Goal: Task Accomplishment & Management: Use online tool/utility

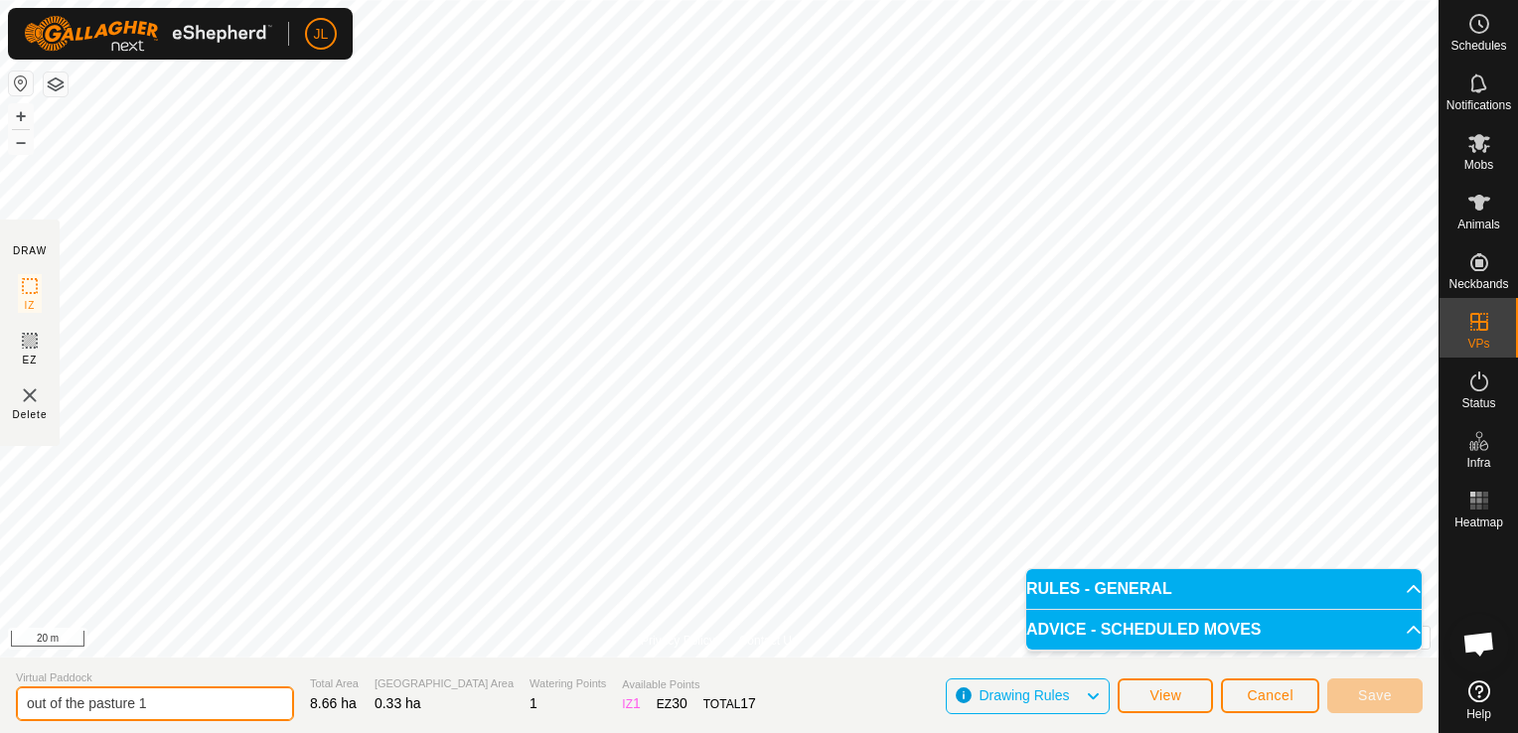
click at [179, 701] on input "out of the pasture 1" at bounding box center [155, 703] width 278 height 35
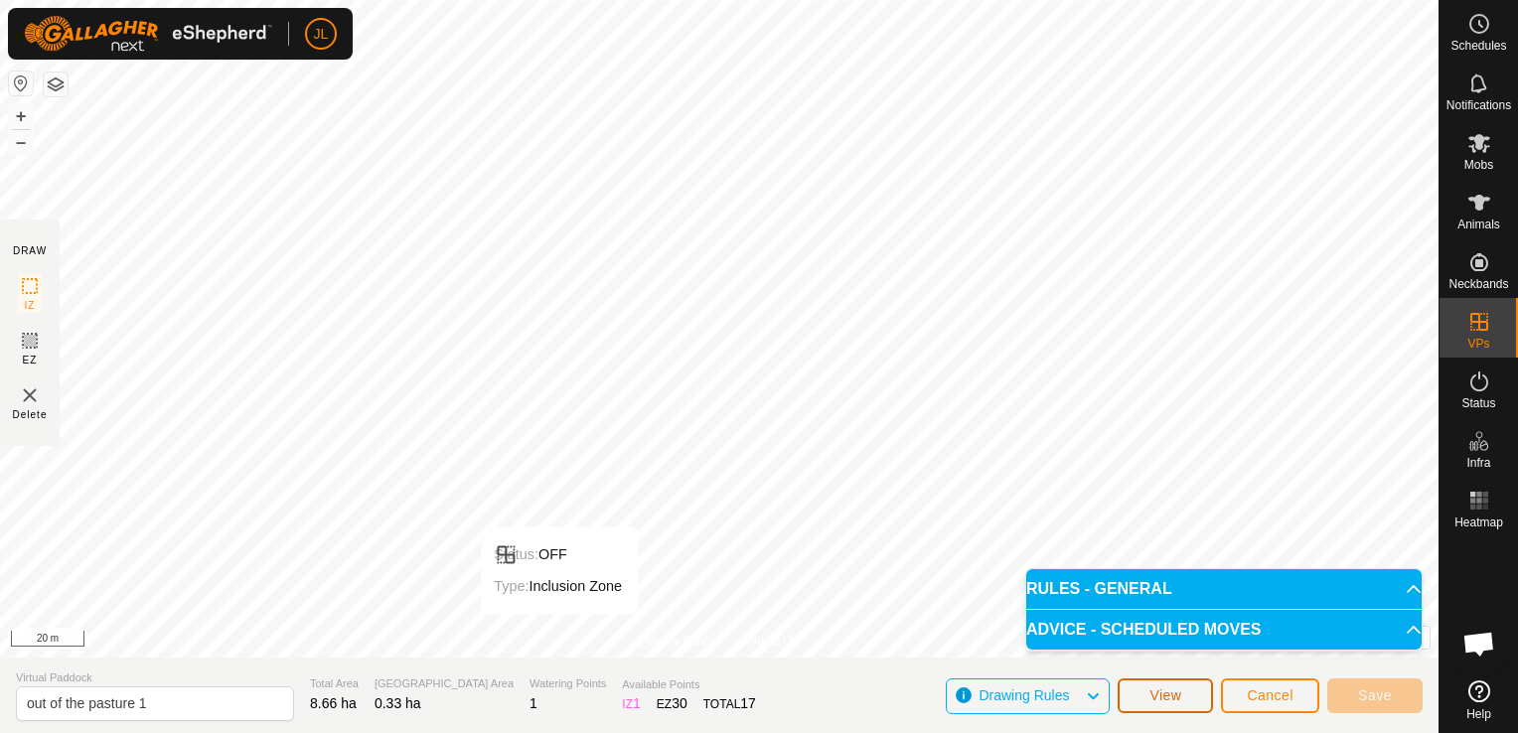
click at [1171, 700] on span "View" at bounding box center [1165, 695] width 32 height 16
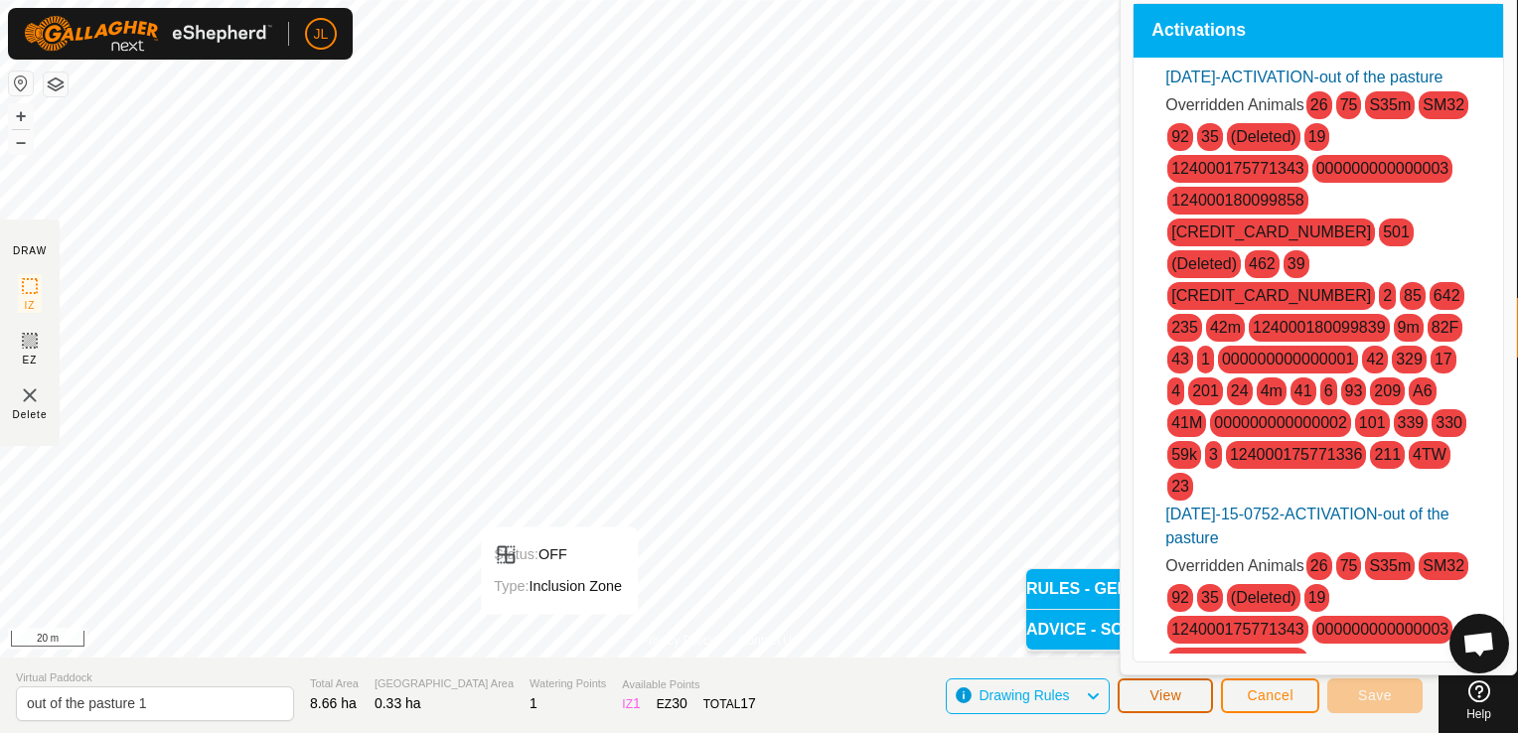
click at [1168, 701] on span "View" at bounding box center [1165, 695] width 32 height 16
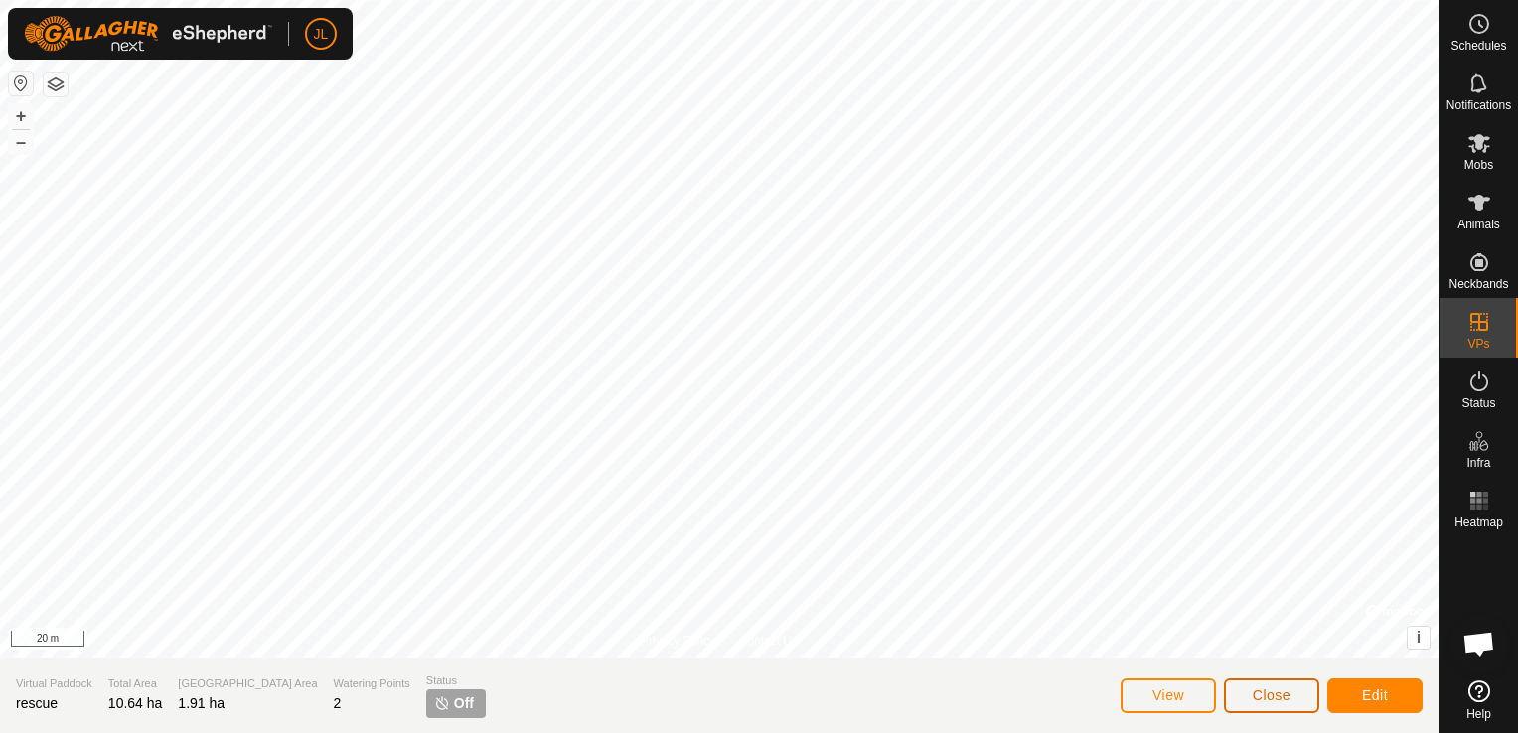
click at [1255, 701] on span "Close" at bounding box center [1271, 695] width 38 height 16
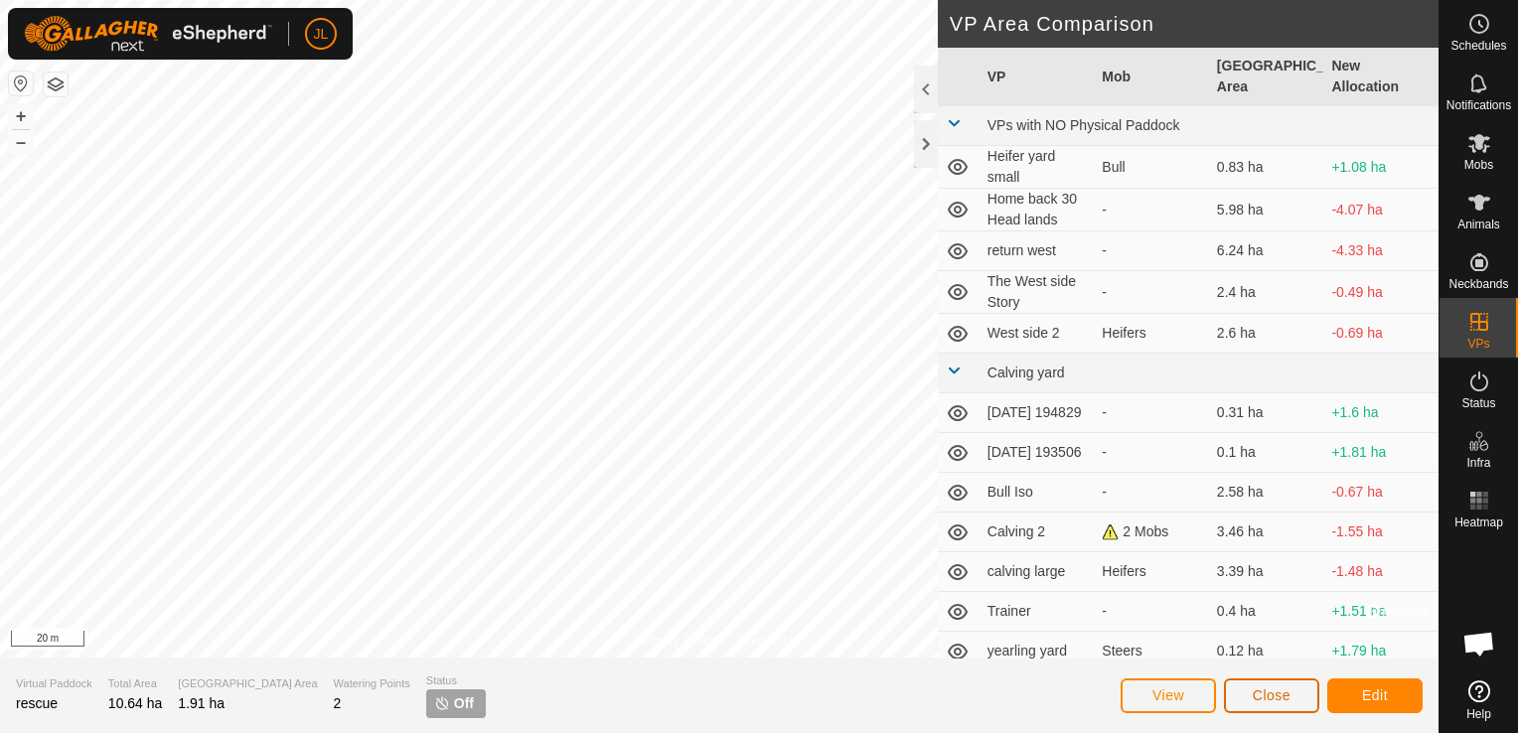
scroll to position [410, 0]
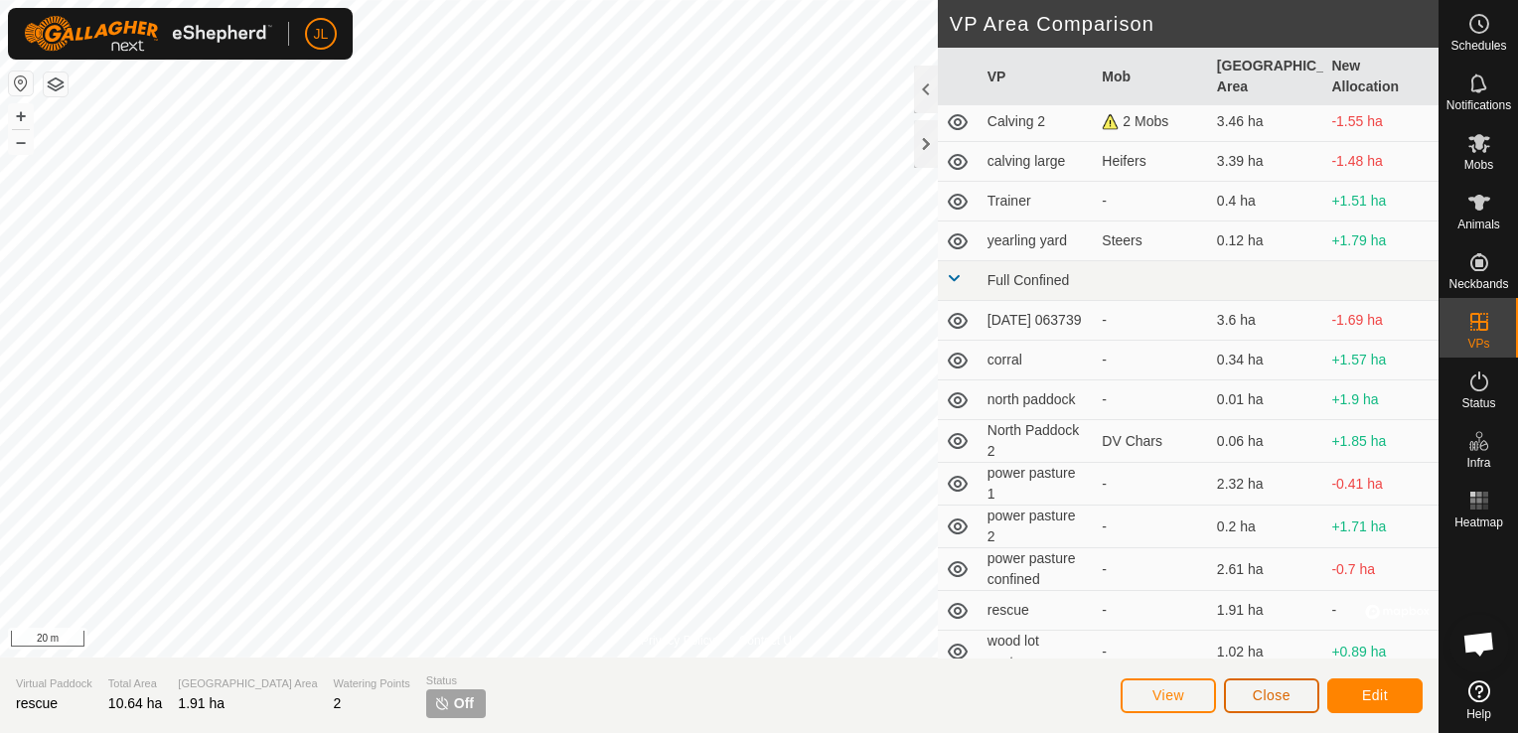
click at [1272, 697] on span "Close" at bounding box center [1271, 695] width 38 height 16
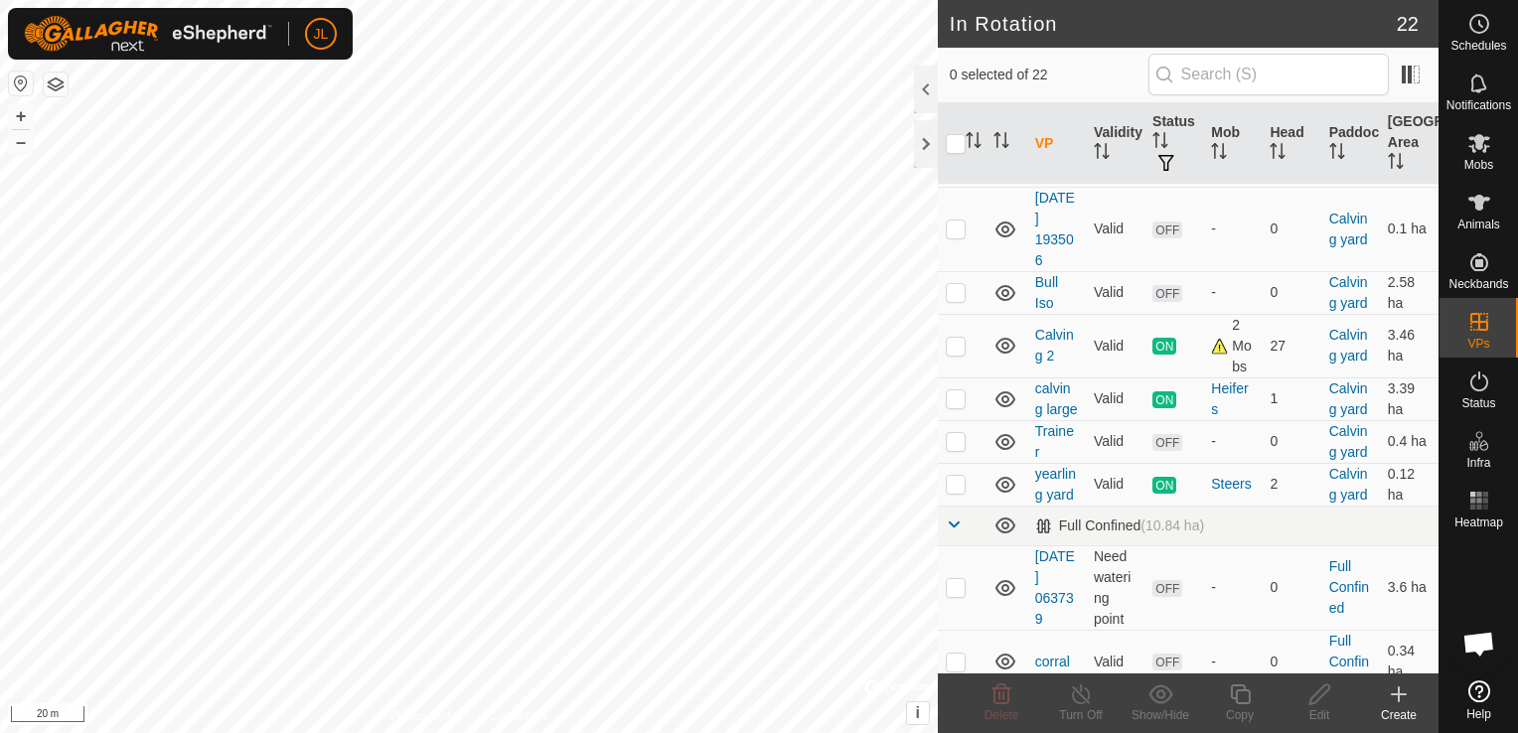
scroll to position [999, 0]
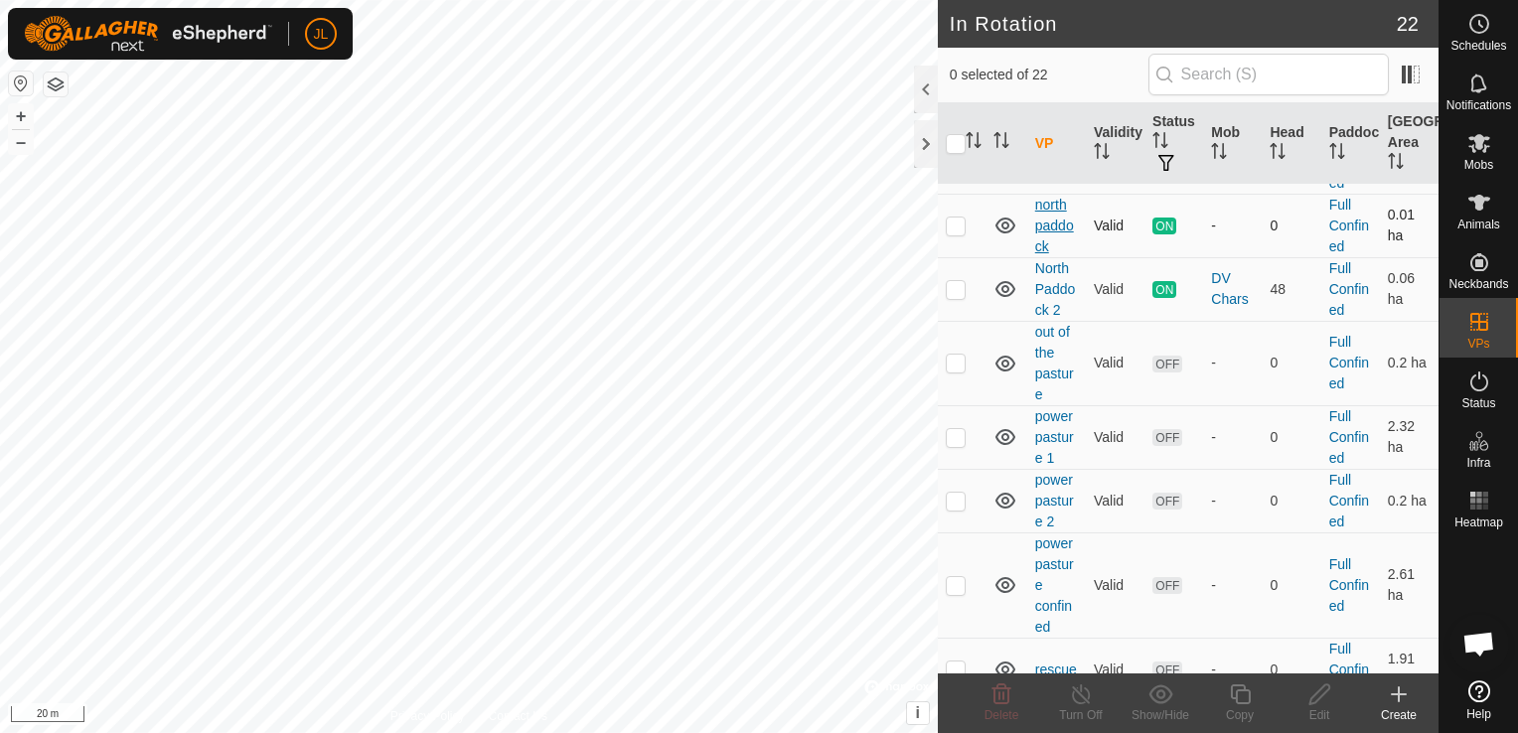
click at [1053, 254] on link "north paddock" at bounding box center [1054, 226] width 39 height 58
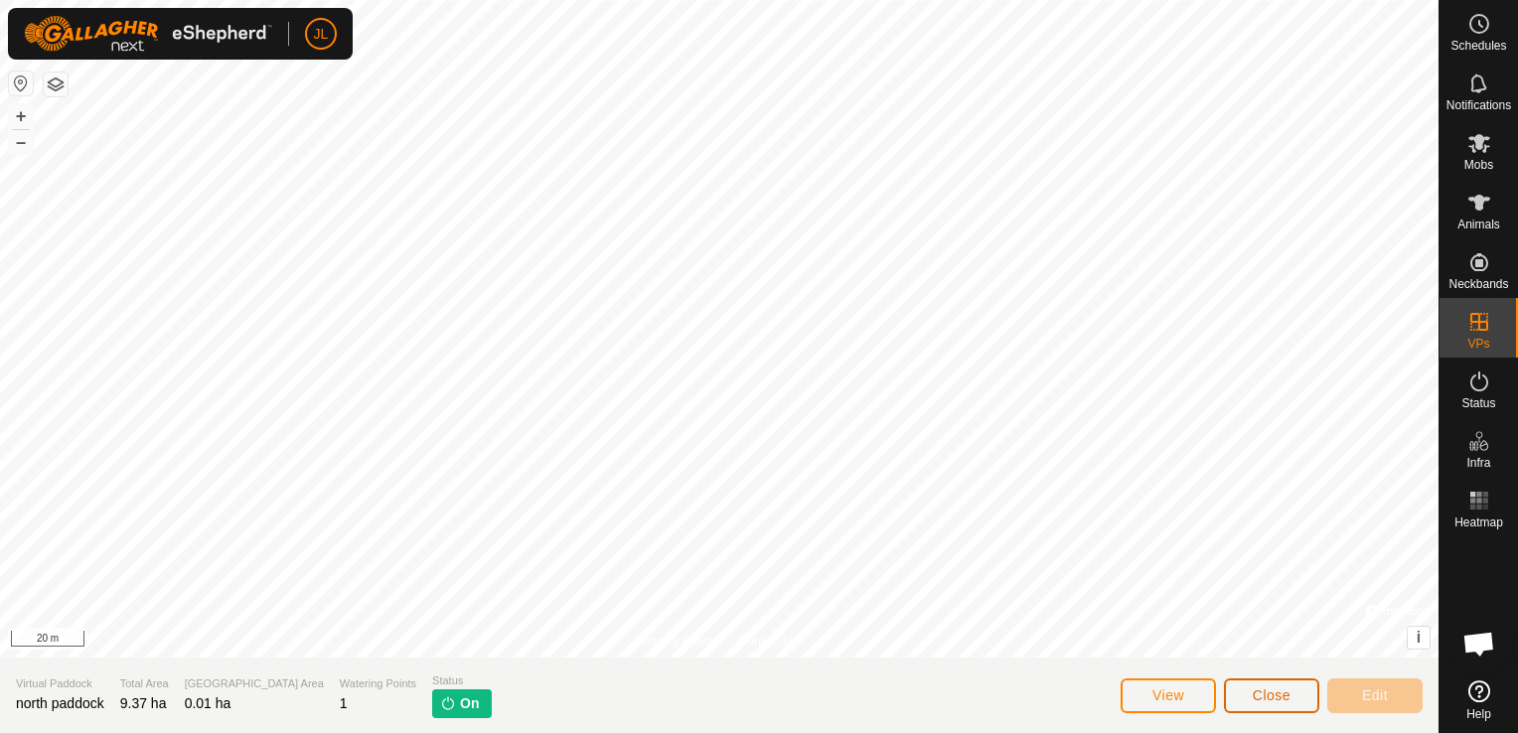
click at [1259, 691] on span "Close" at bounding box center [1271, 695] width 38 height 16
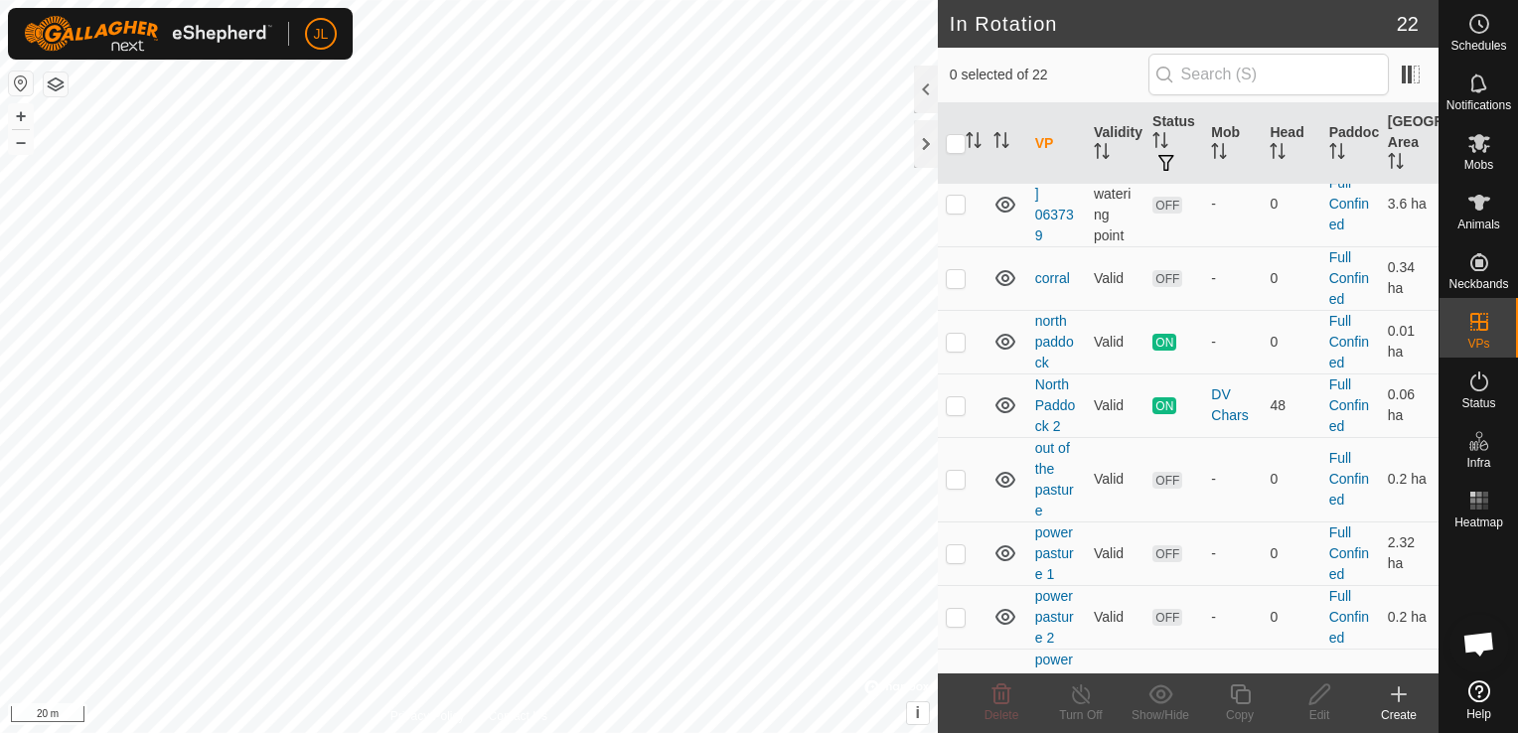
scroll to position [934, 0]
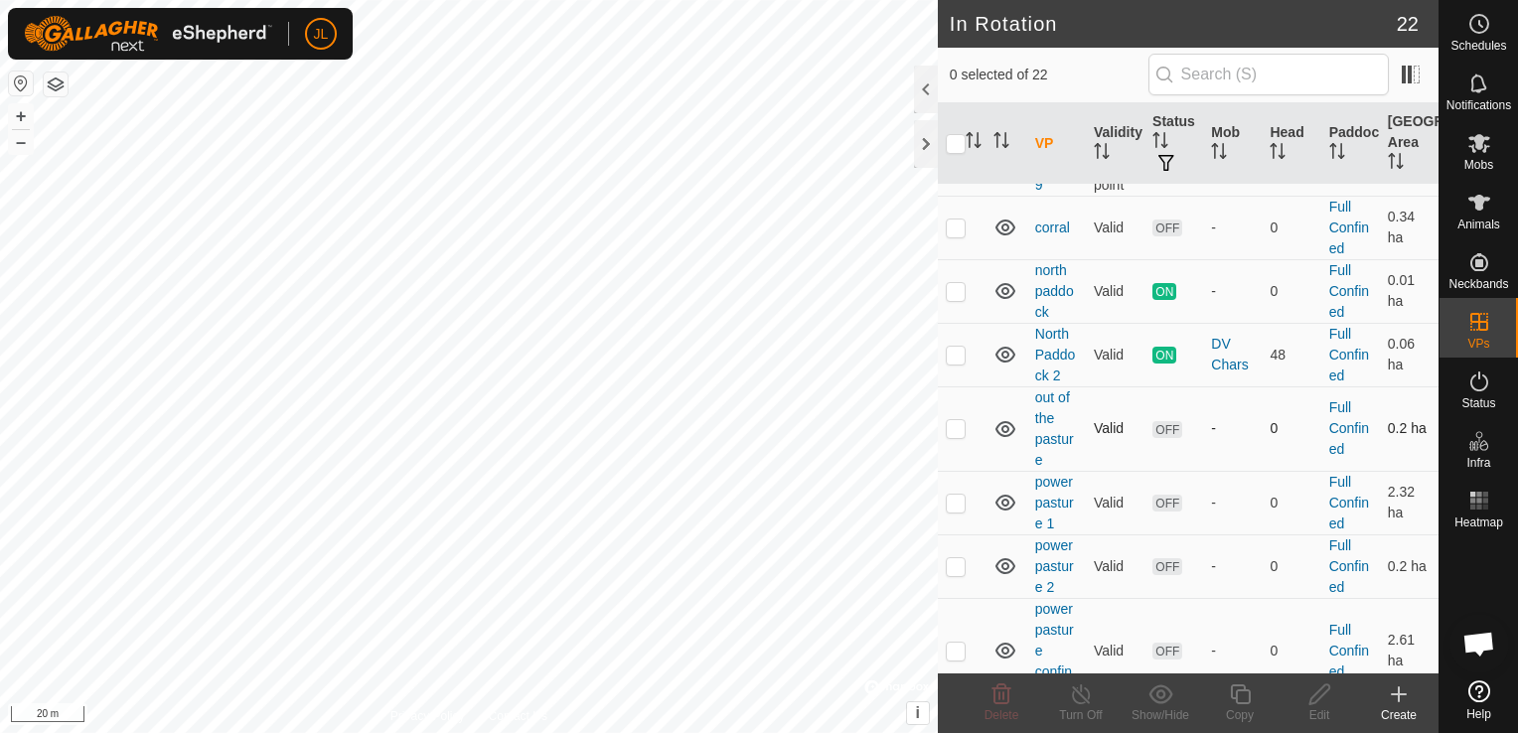
click at [956, 436] on p-checkbox at bounding box center [956, 428] width 20 height 16
checkbox input "true"
click at [1314, 702] on icon at bounding box center [1319, 694] width 20 height 20
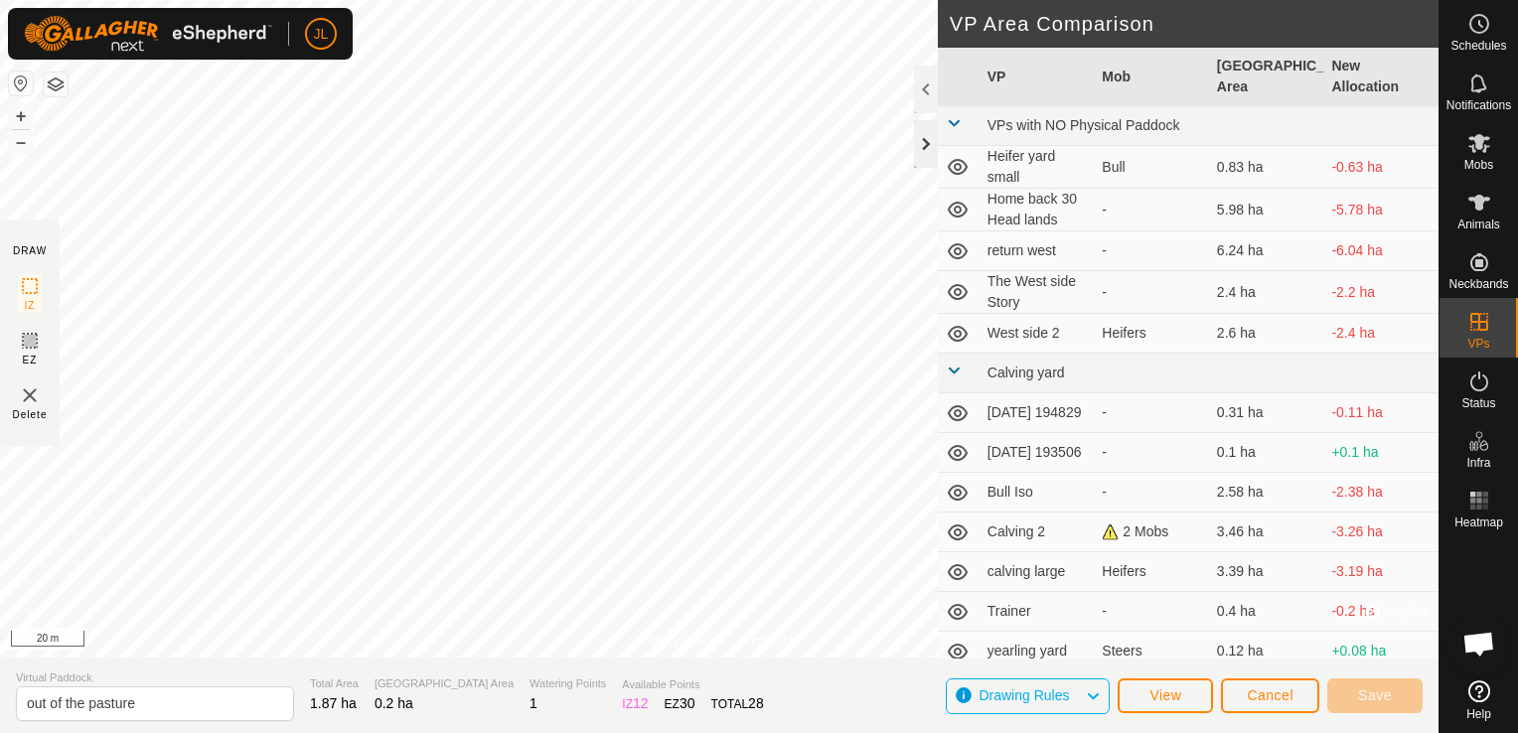
click at [925, 145] on div at bounding box center [926, 144] width 24 height 48
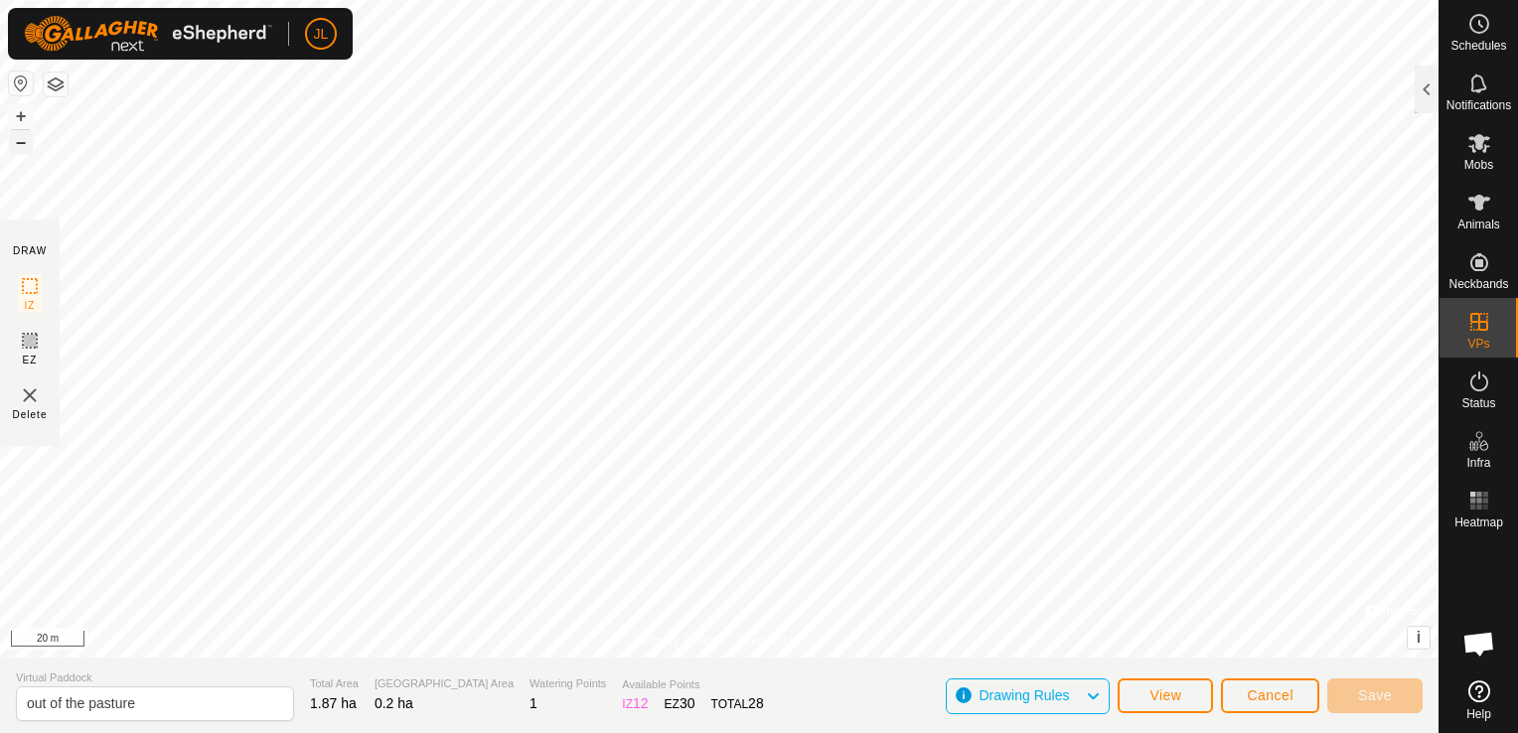
click at [20, 147] on button "–" at bounding box center [21, 142] width 24 height 24
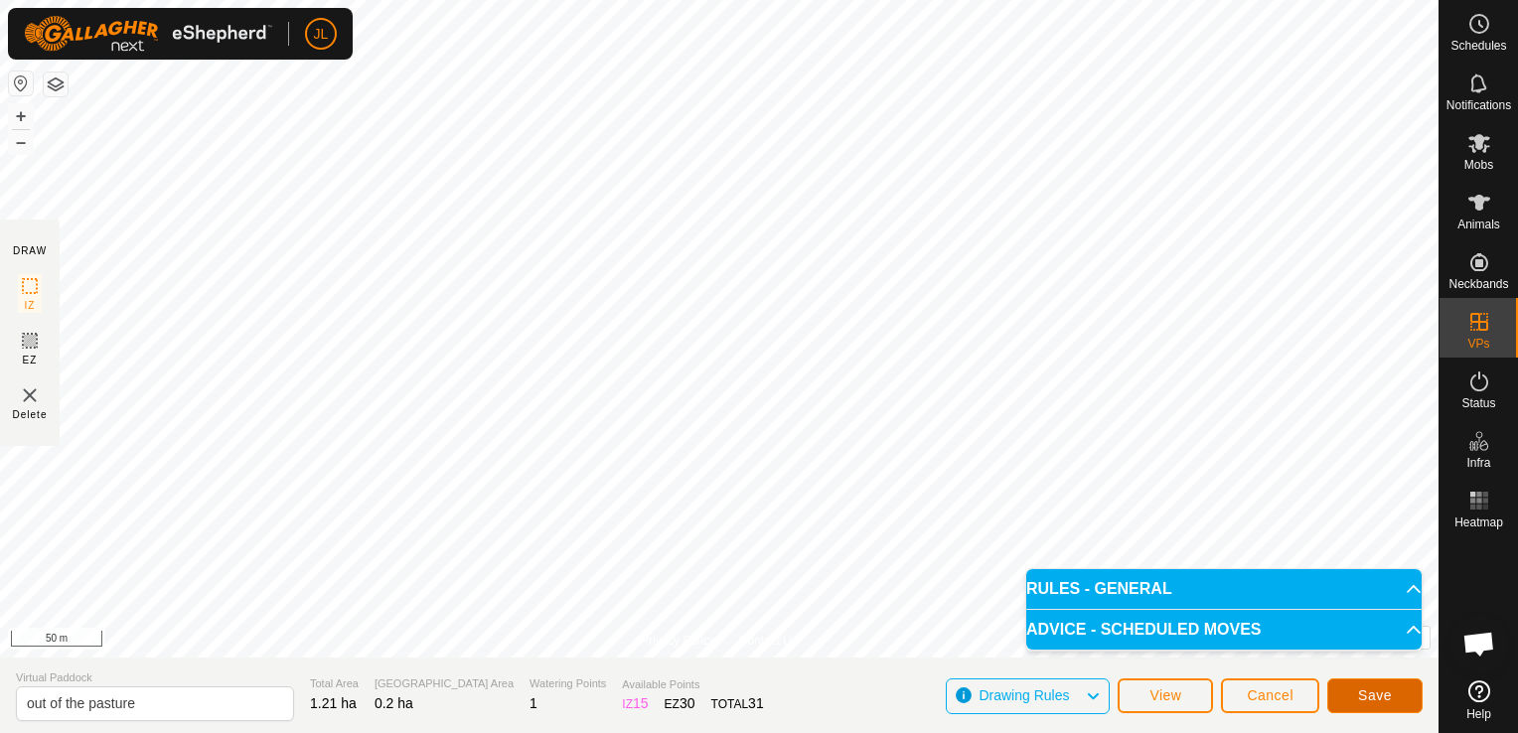
click at [1345, 685] on button "Save" at bounding box center [1374, 695] width 95 height 35
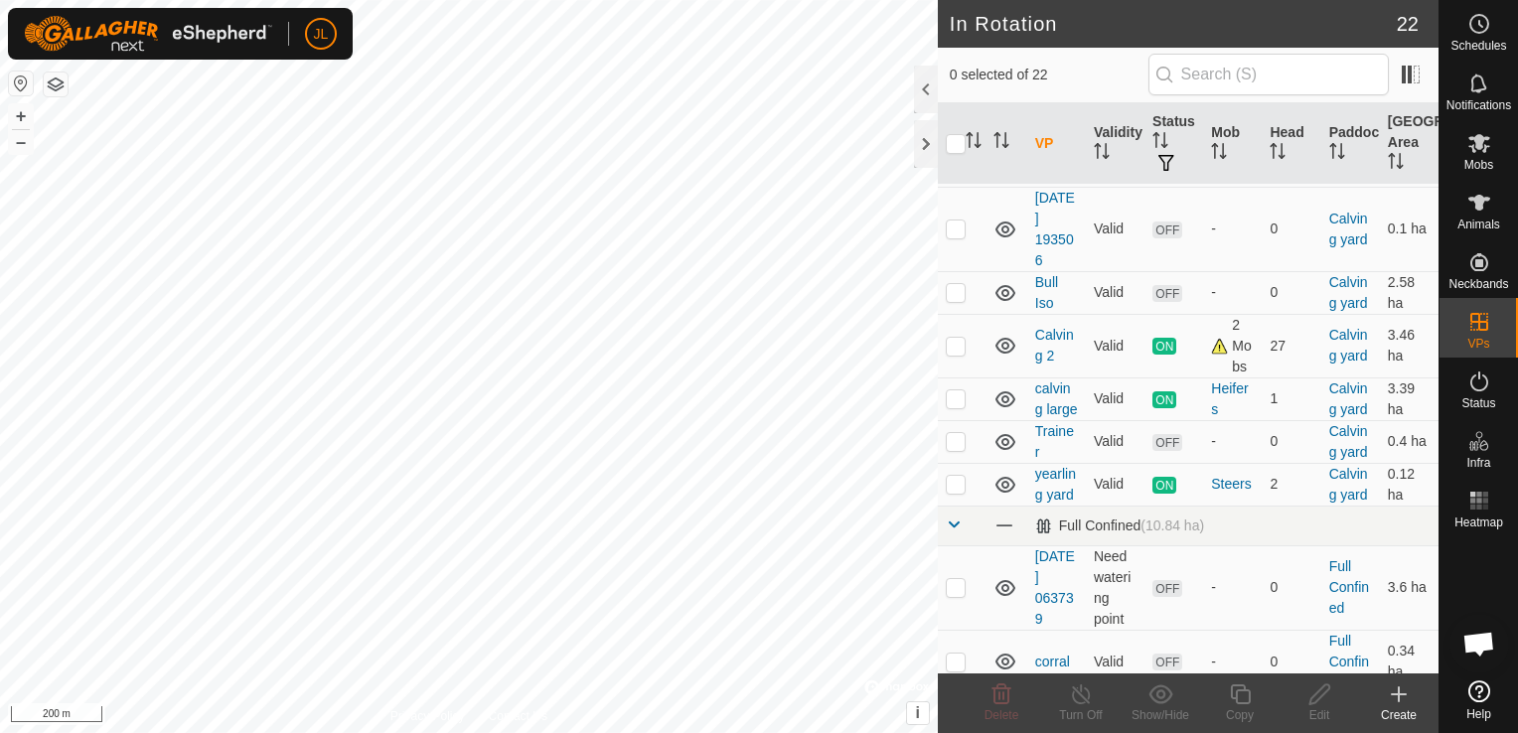
scroll to position [999, 0]
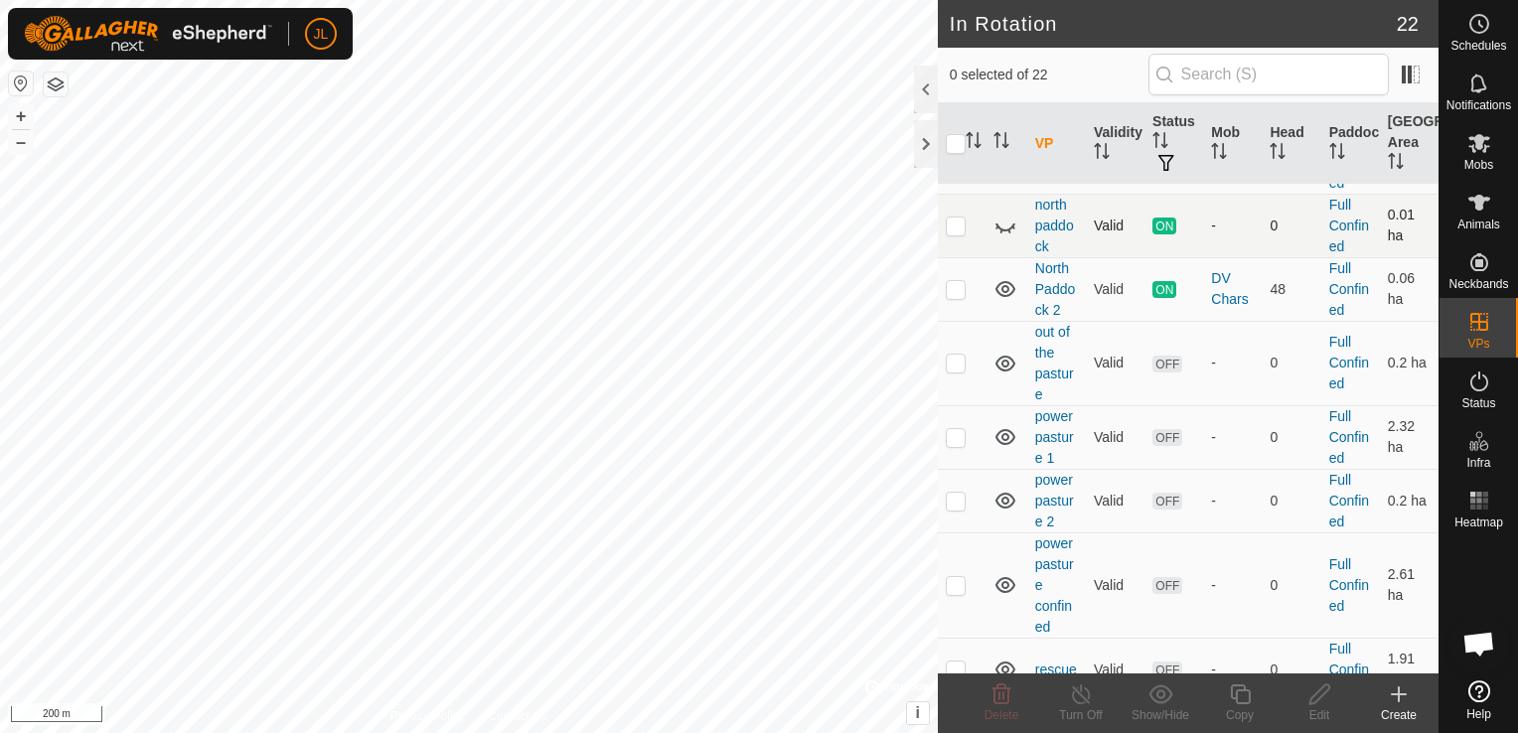
click at [997, 237] on icon at bounding box center [1005, 226] width 24 height 24
click at [1052, 254] on link "north paddock" at bounding box center [1054, 226] width 39 height 58
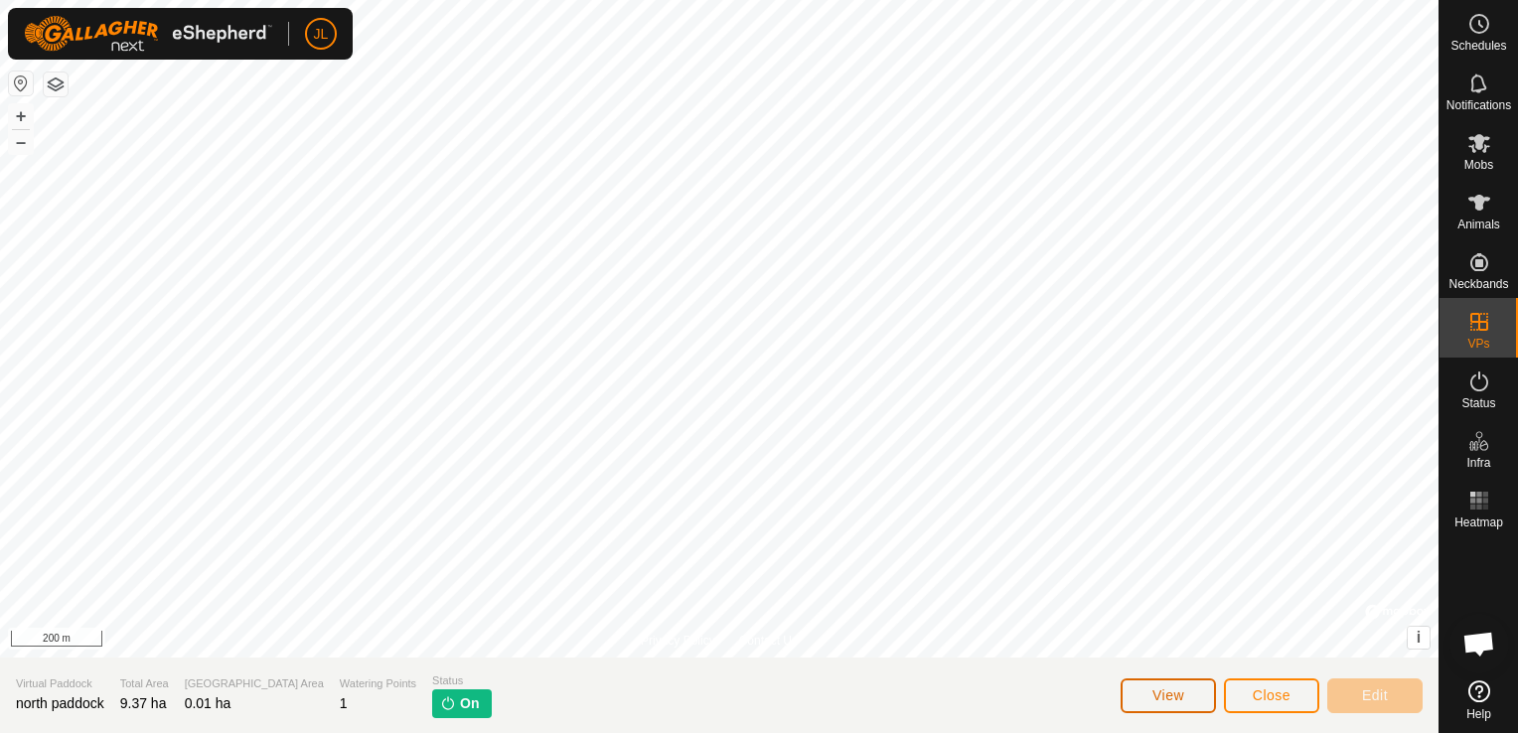
click at [1176, 696] on span "View" at bounding box center [1168, 695] width 32 height 16
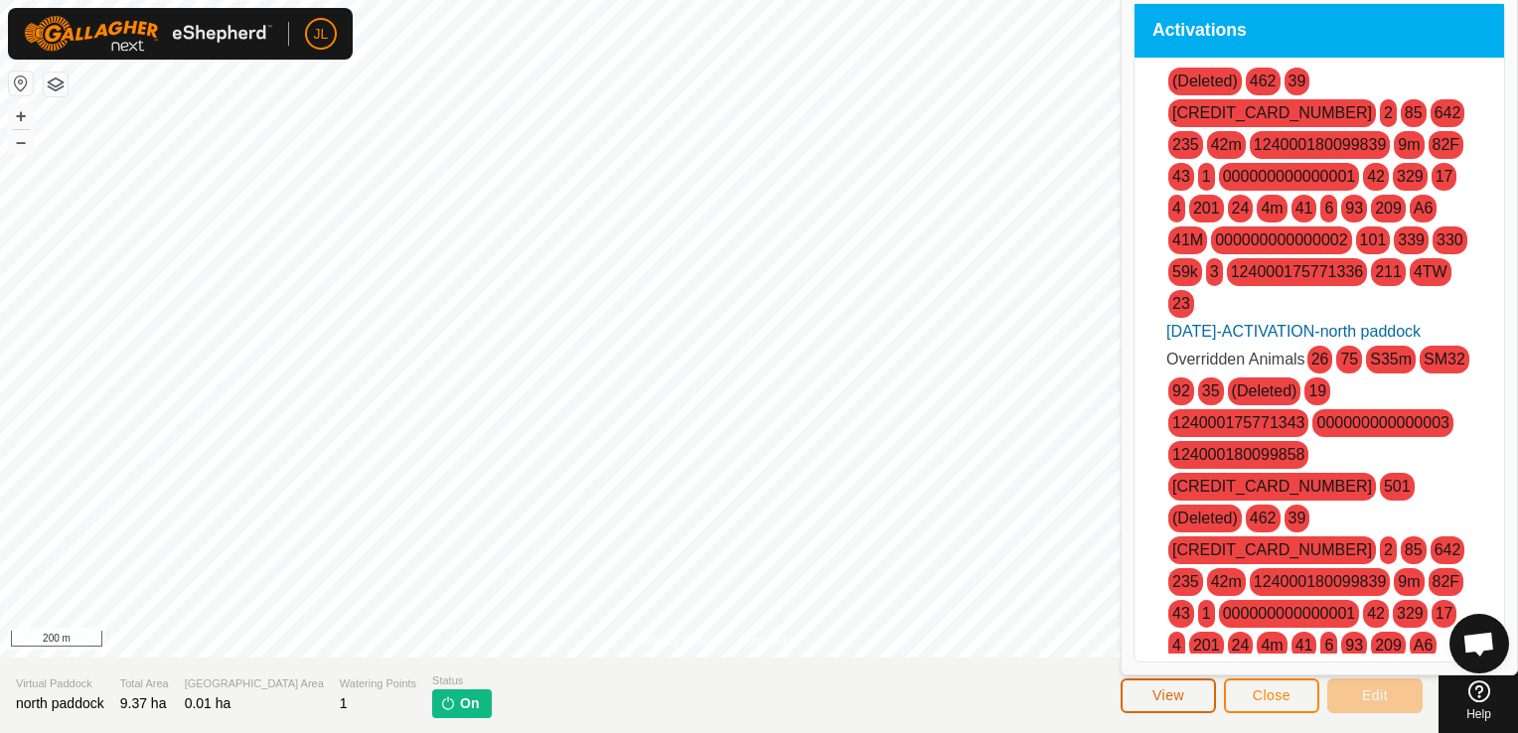
scroll to position [1915, 0]
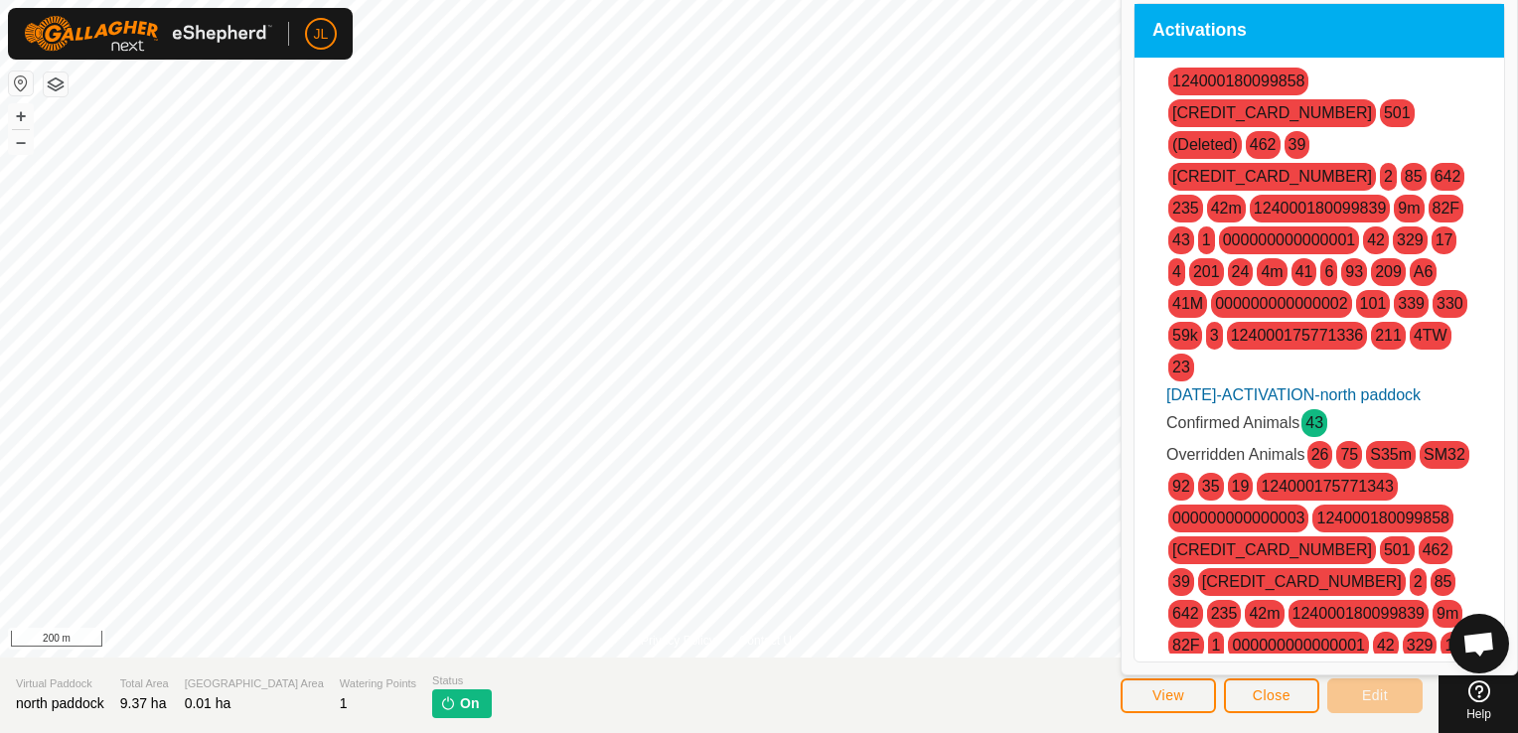
click at [1312, 414] on link "43" at bounding box center [1314, 422] width 18 height 17
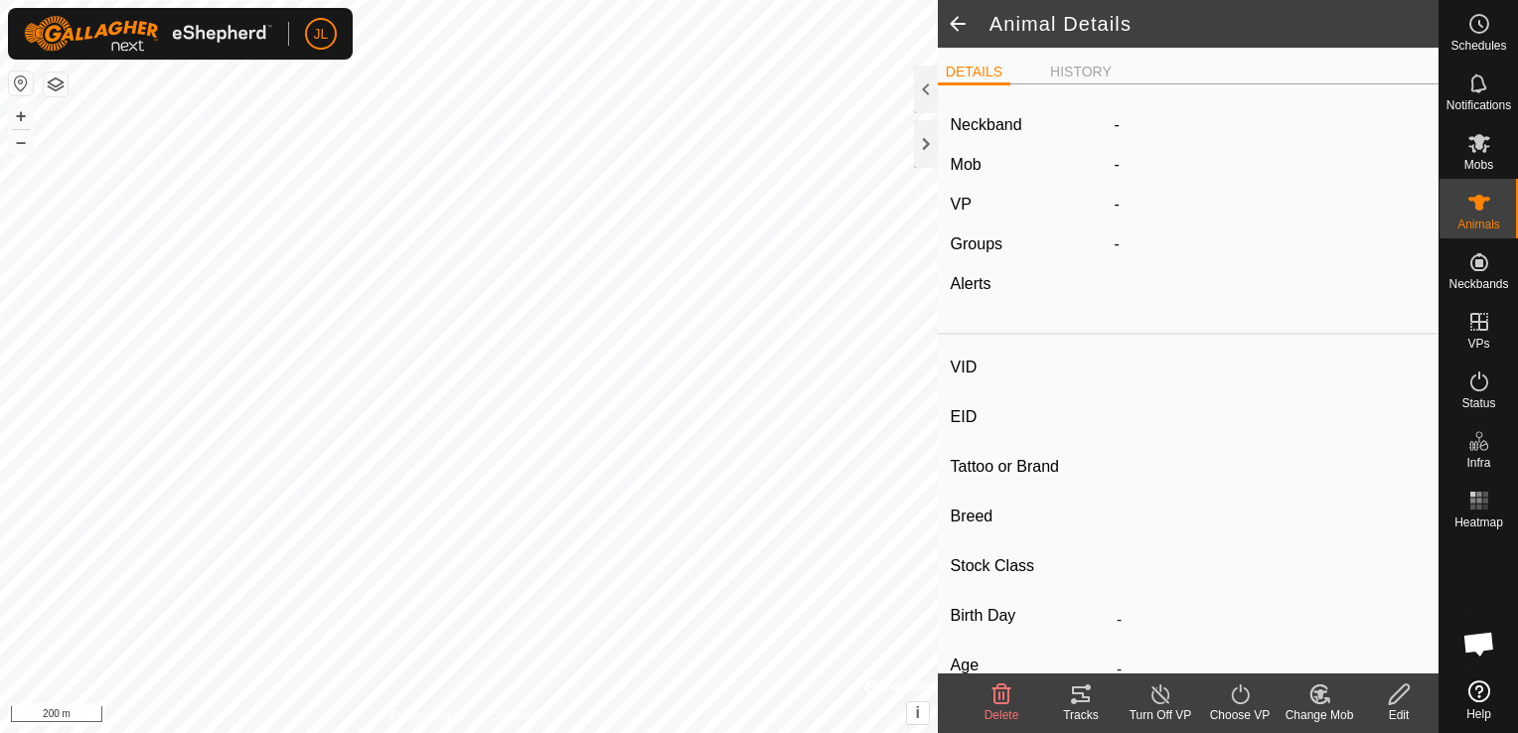
type input "43"
type input "124000174905346"
type input "-"
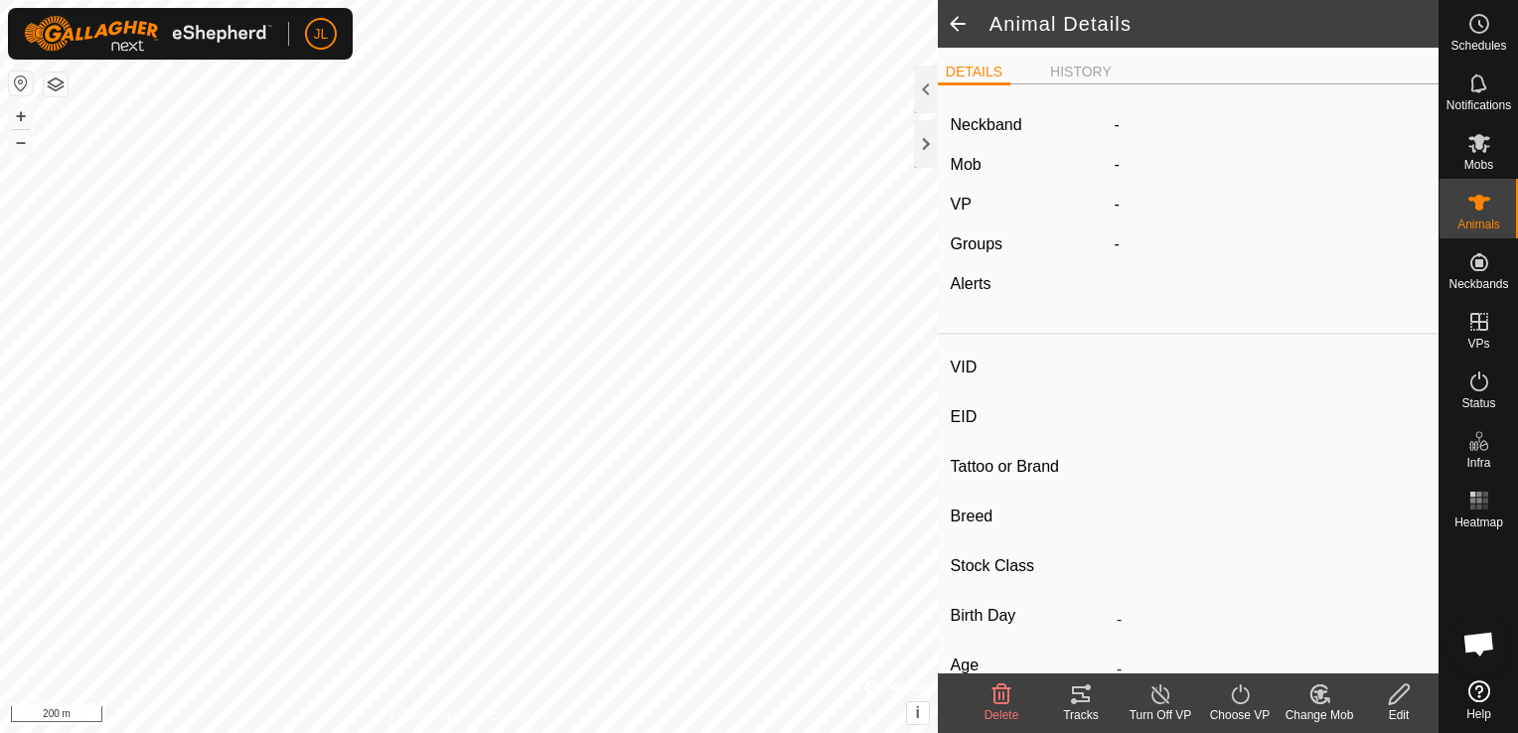
type input "0 kg"
type input "-"
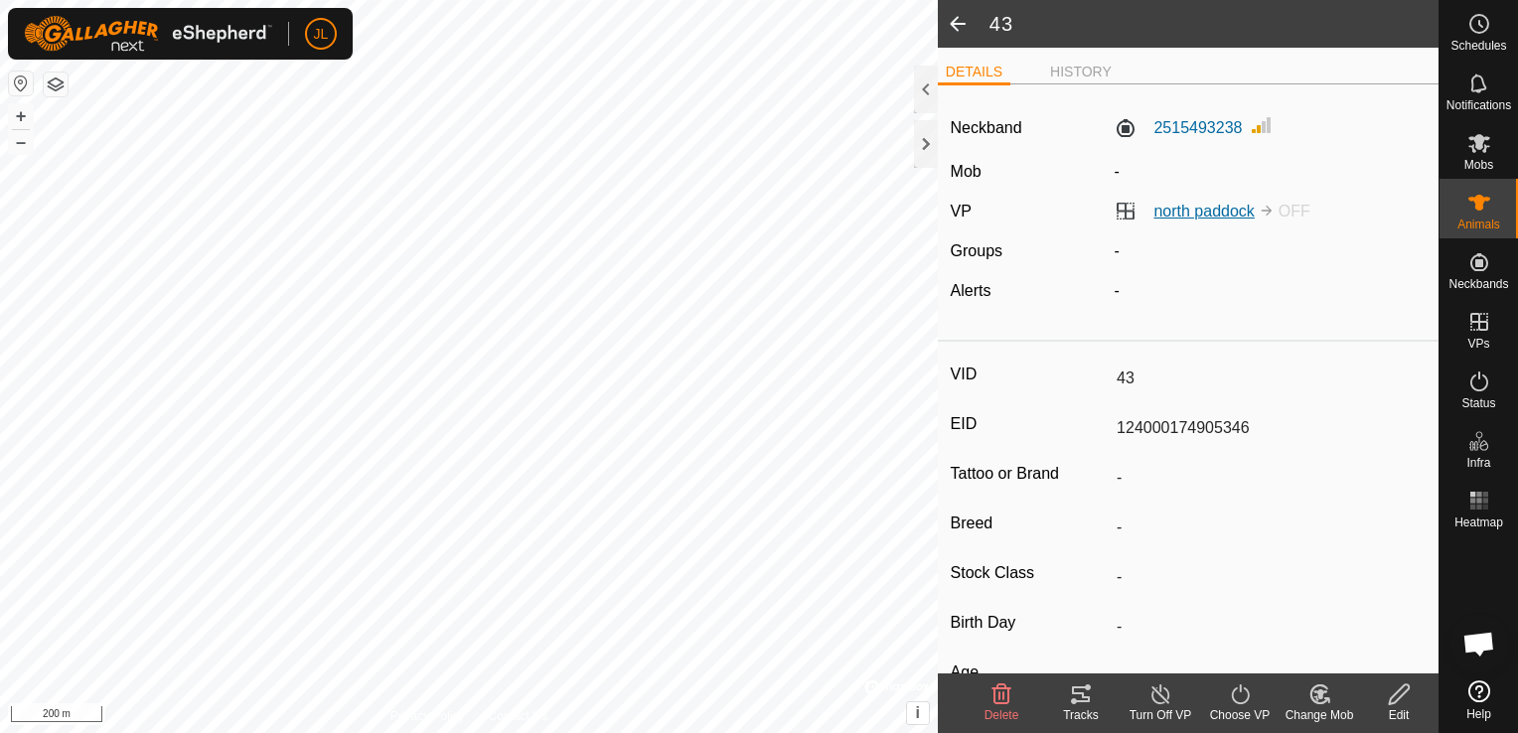
click at [1196, 213] on link "north paddock" at bounding box center [1203, 211] width 100 height 17
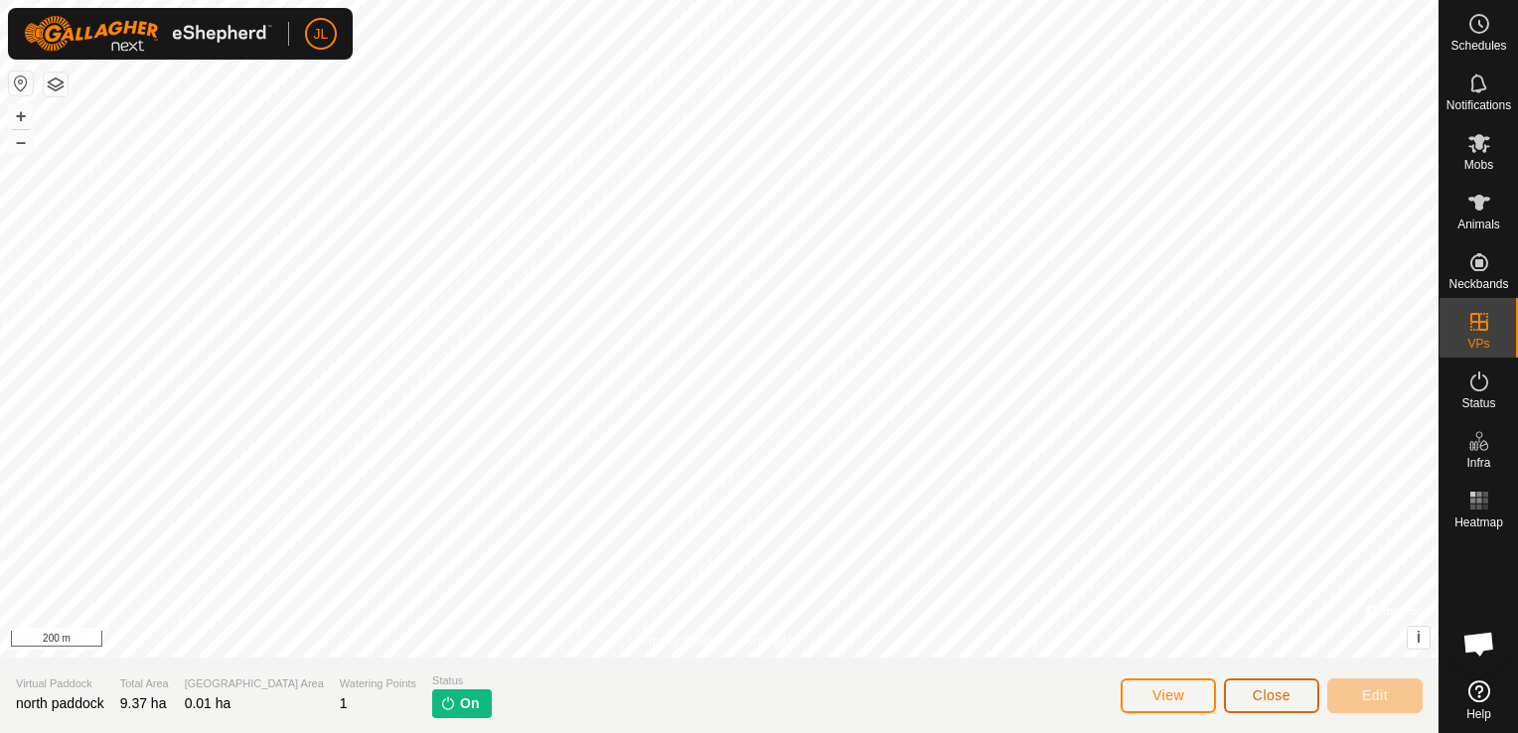
click at [1257, 693] on span "Close" at bounding box center [1271, 695] width 38 height 16
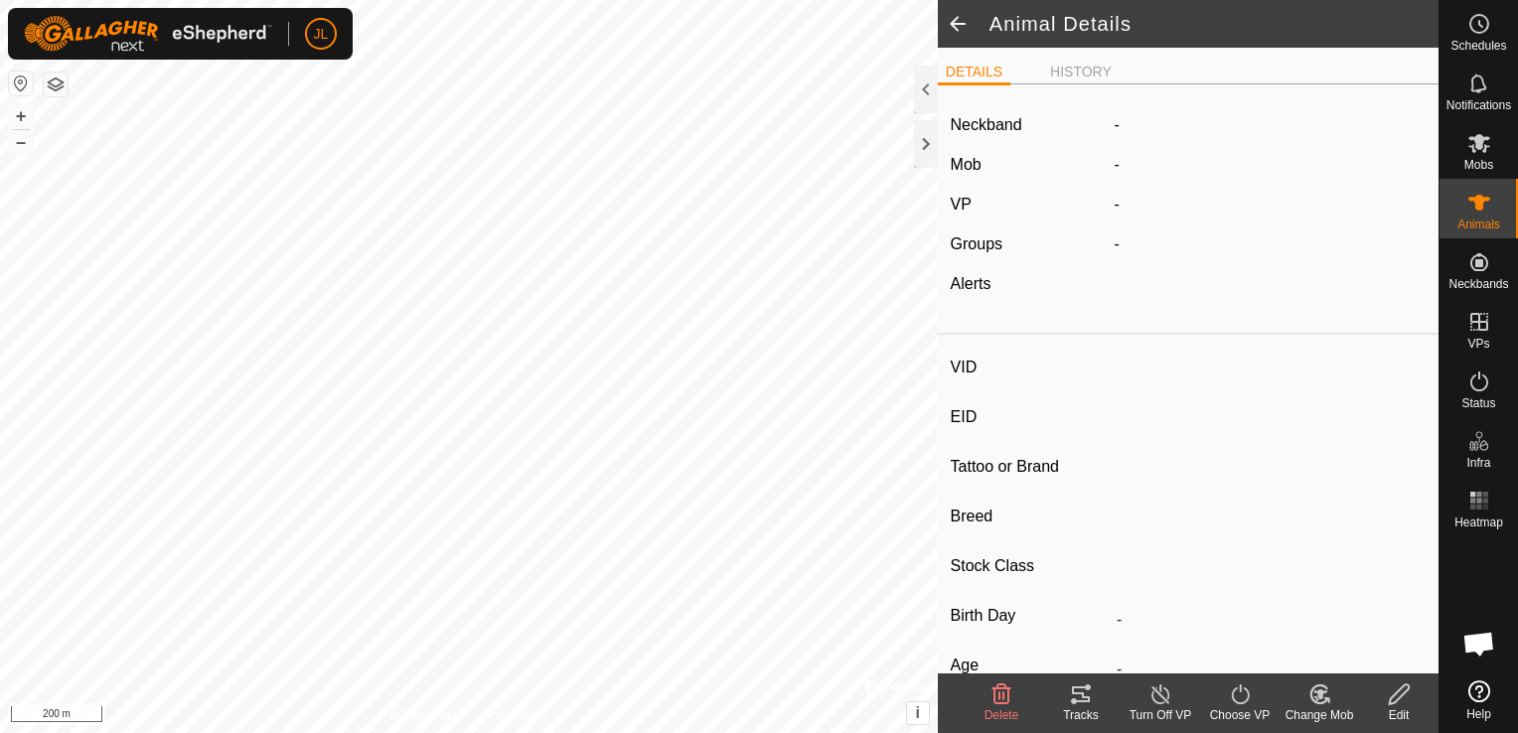
type input "43"
type input "124000174905346"
type input "-"
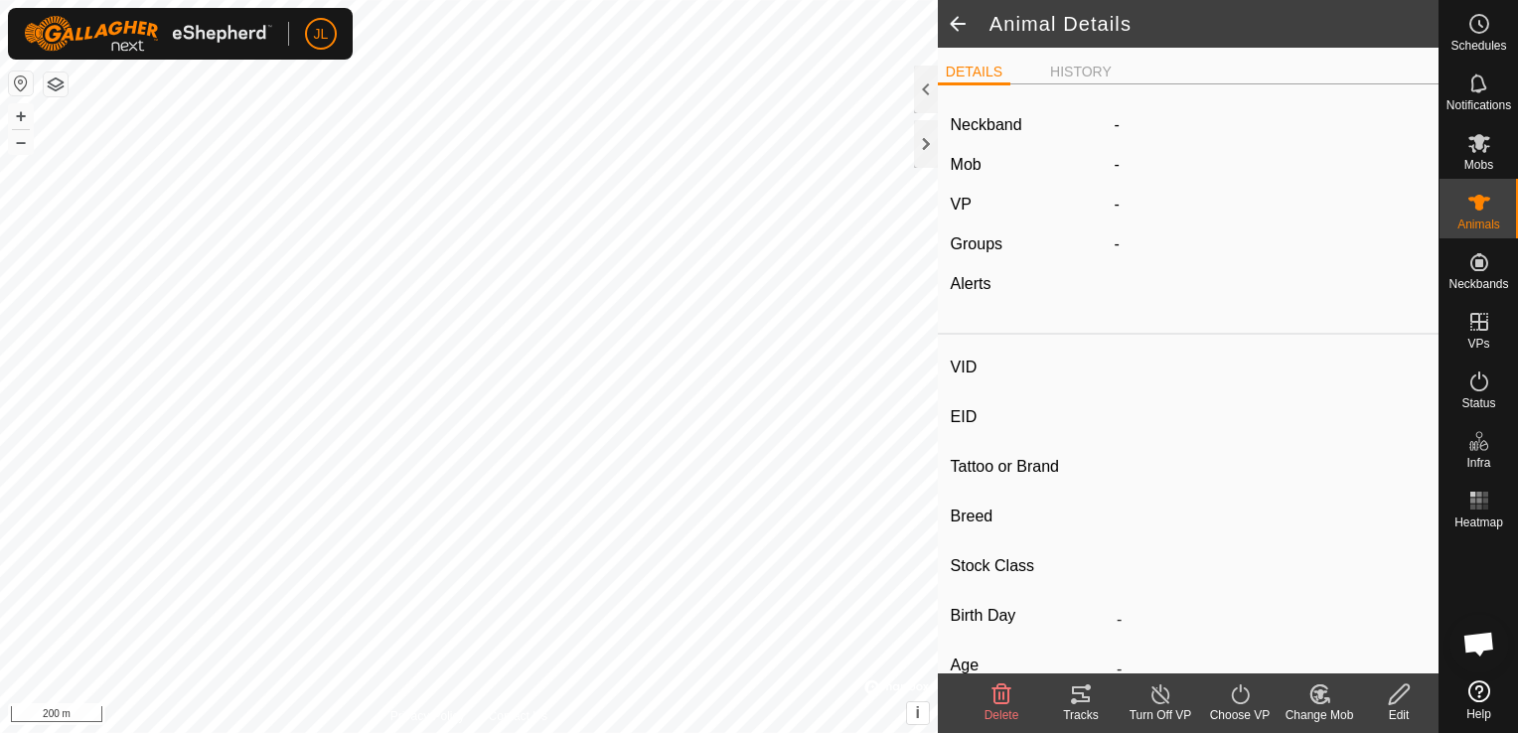
type input "0 kg"
type input "-"
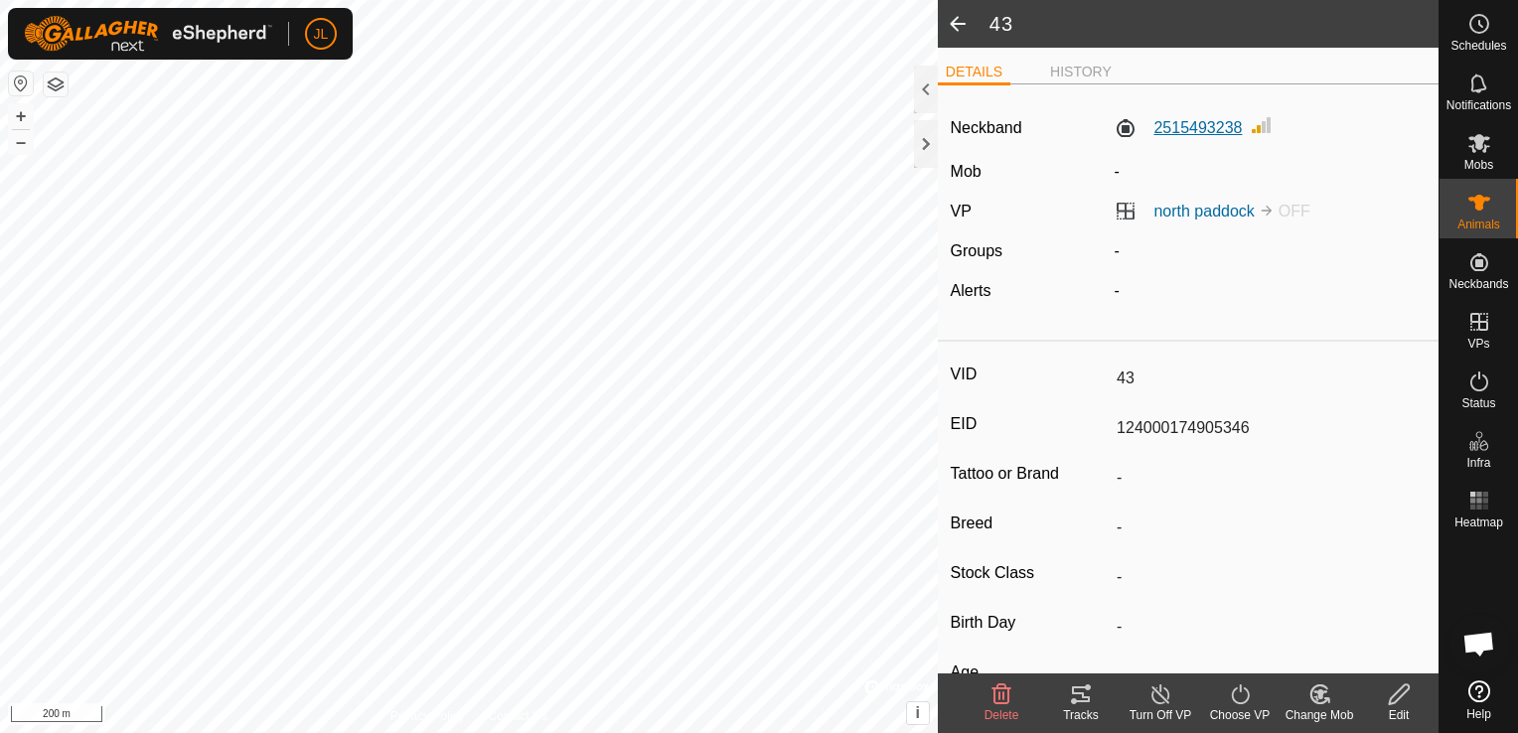
click at [1175, 125] on label "2515493238" at bounding box center [1177, 128] width 128 height 24
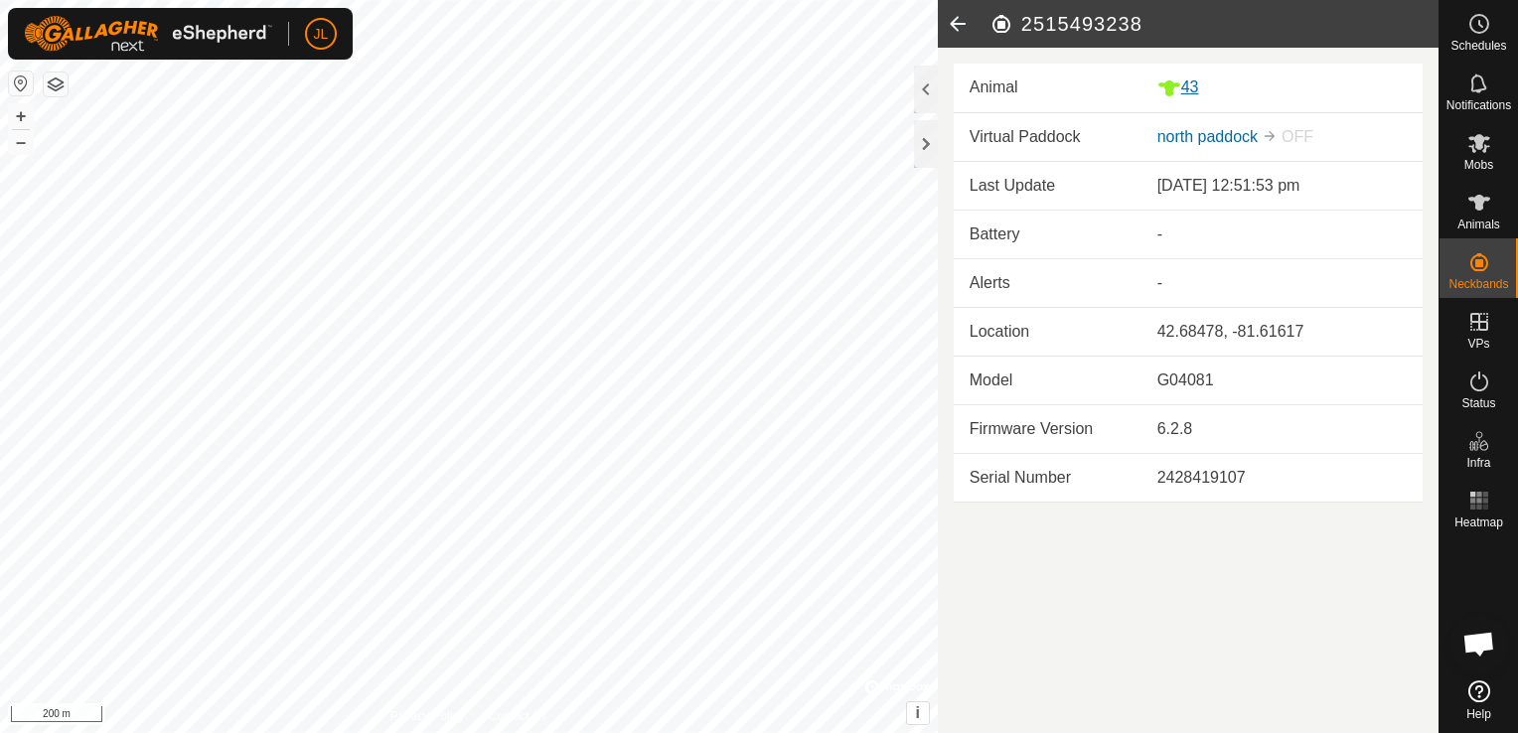
click at [1192, 93] on div "43" at bounding box center [1281, 87] width 249 height 25
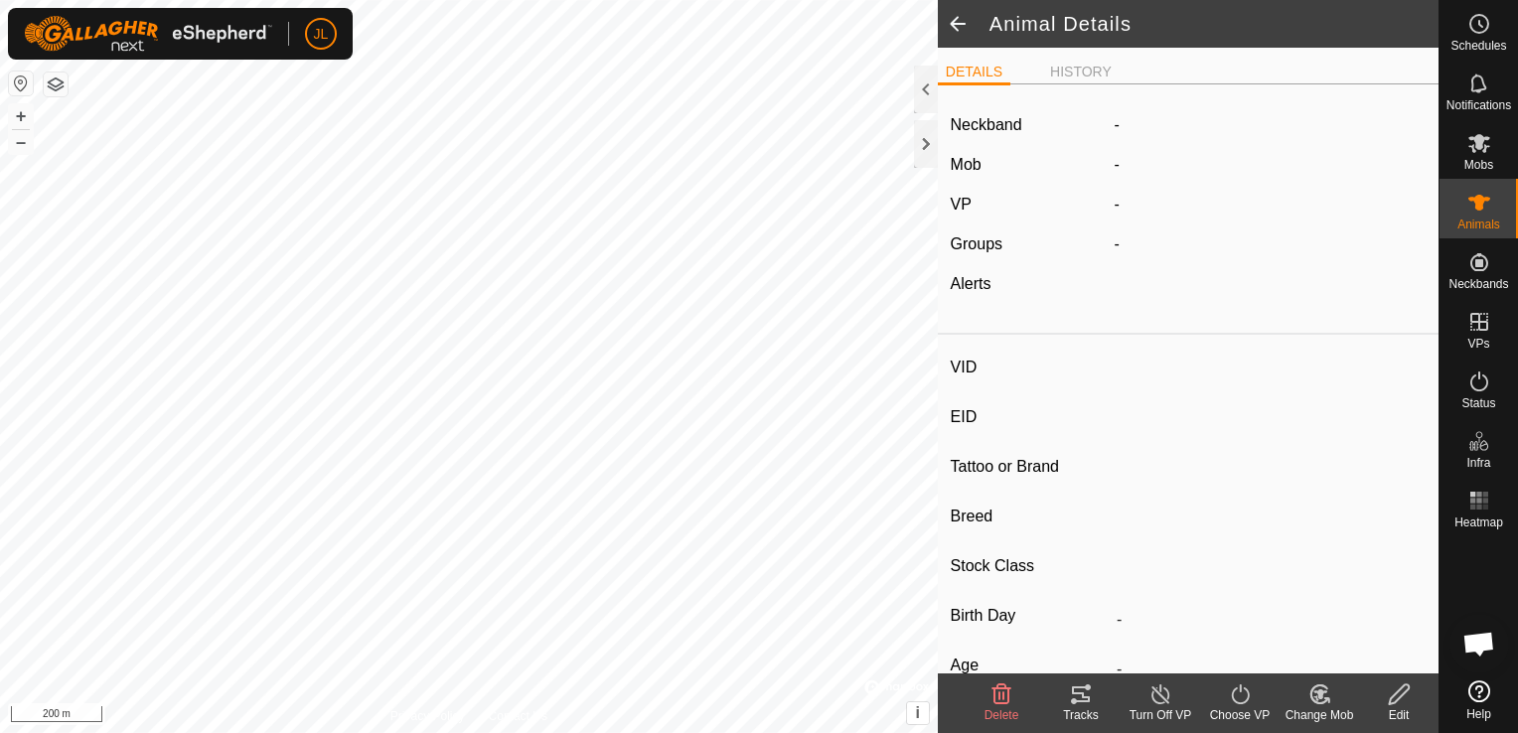
type input "43"
type input "124000174905346"
type input "-"
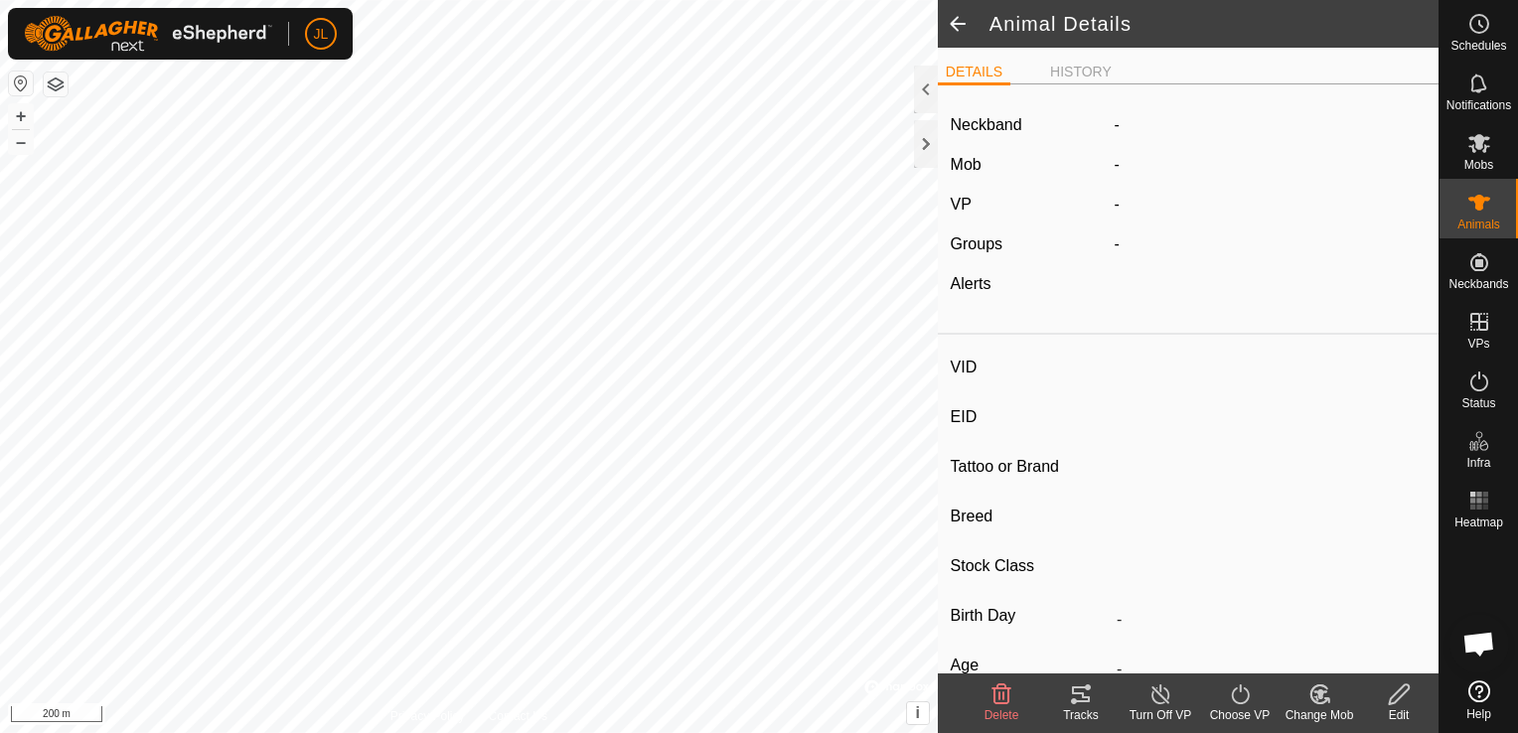
type input "0 kg"
type input "-"
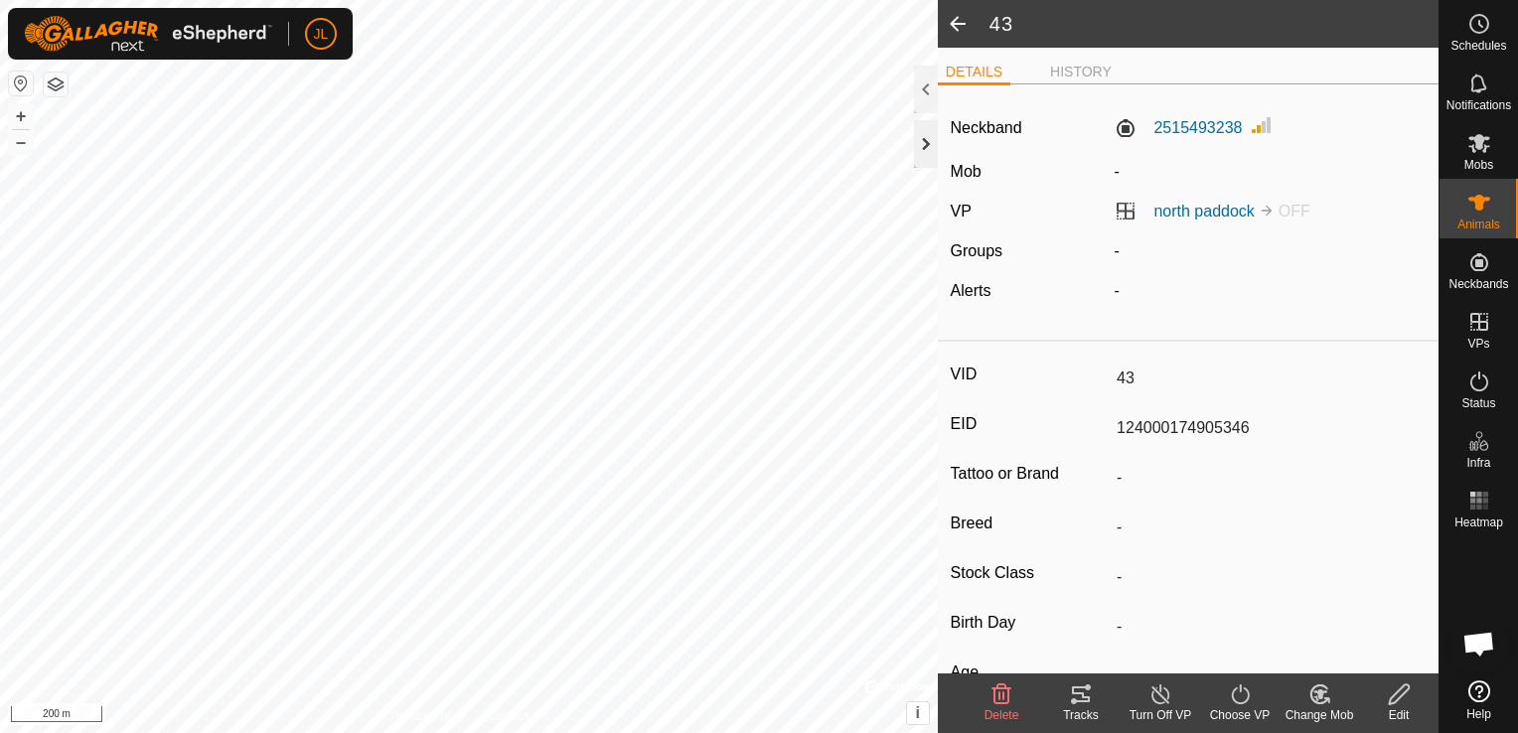
click at [924, 137] on div at bounding box center [926, 144] width 24 height 48
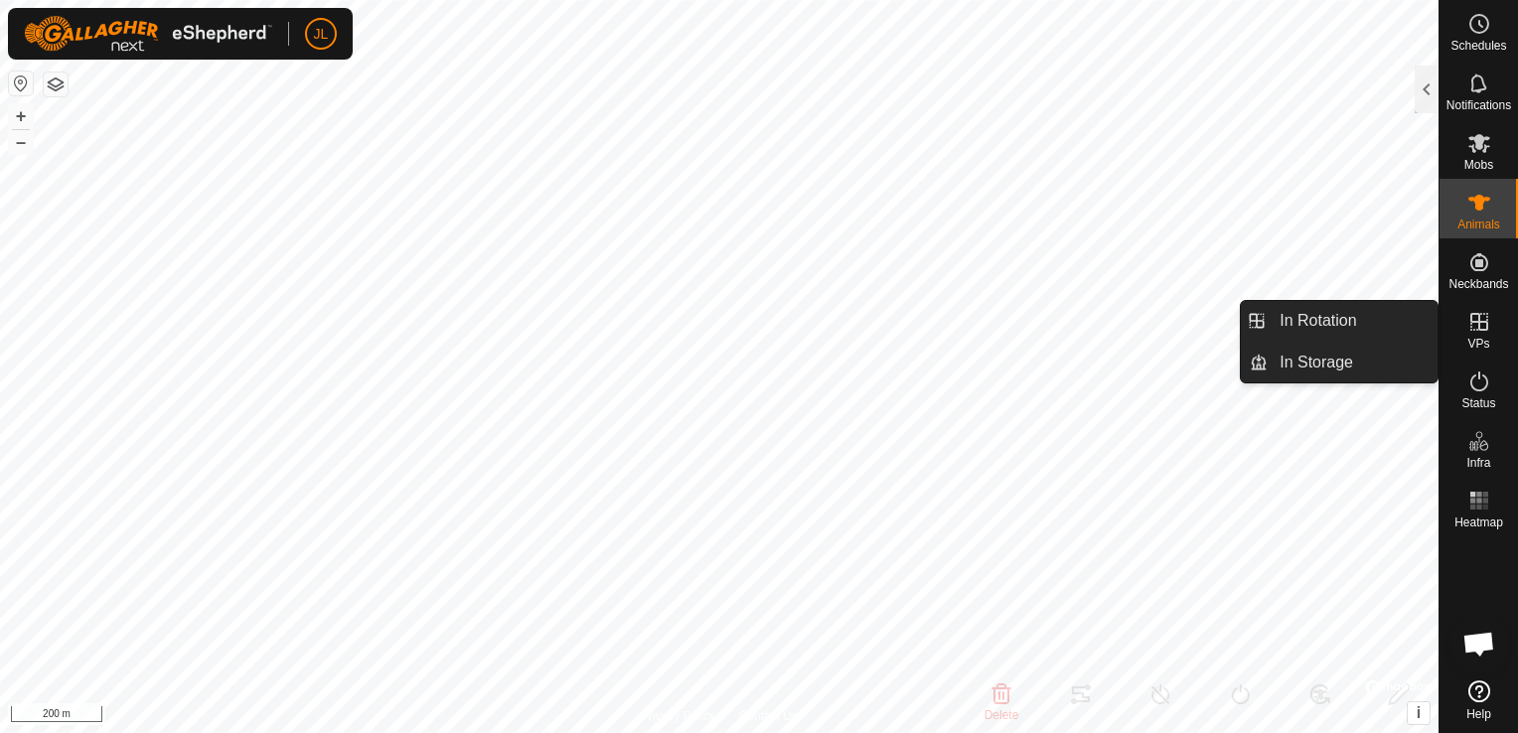
click at [1470, 321] on icon at bounding box center [1479, 322] width 18 height 18
click at [1384, 316] on link "In Rotation" at bounding box center [1352, 321] width 170 height 40
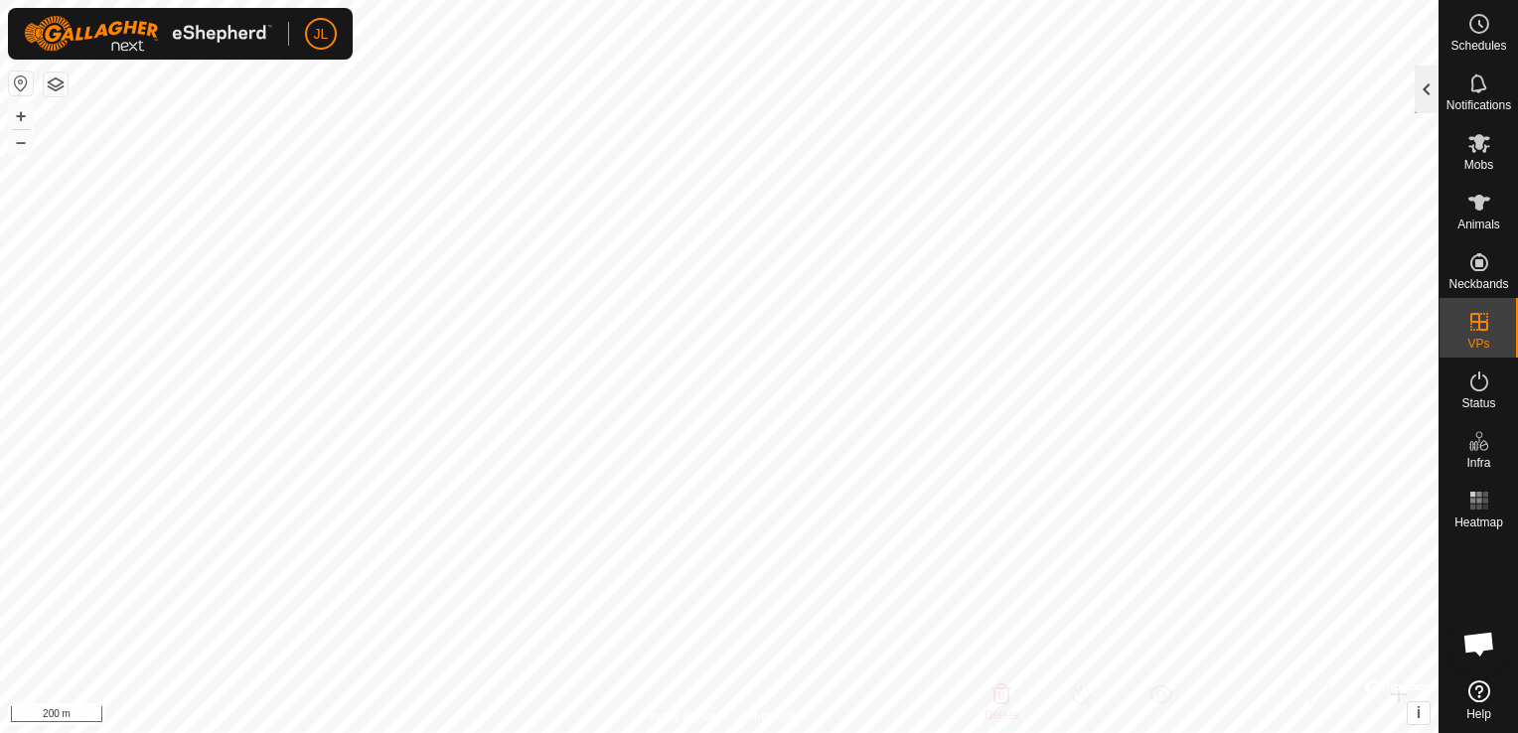
click at [1424, 89] on div at bounding box center [1426, 90] width 24 height 48
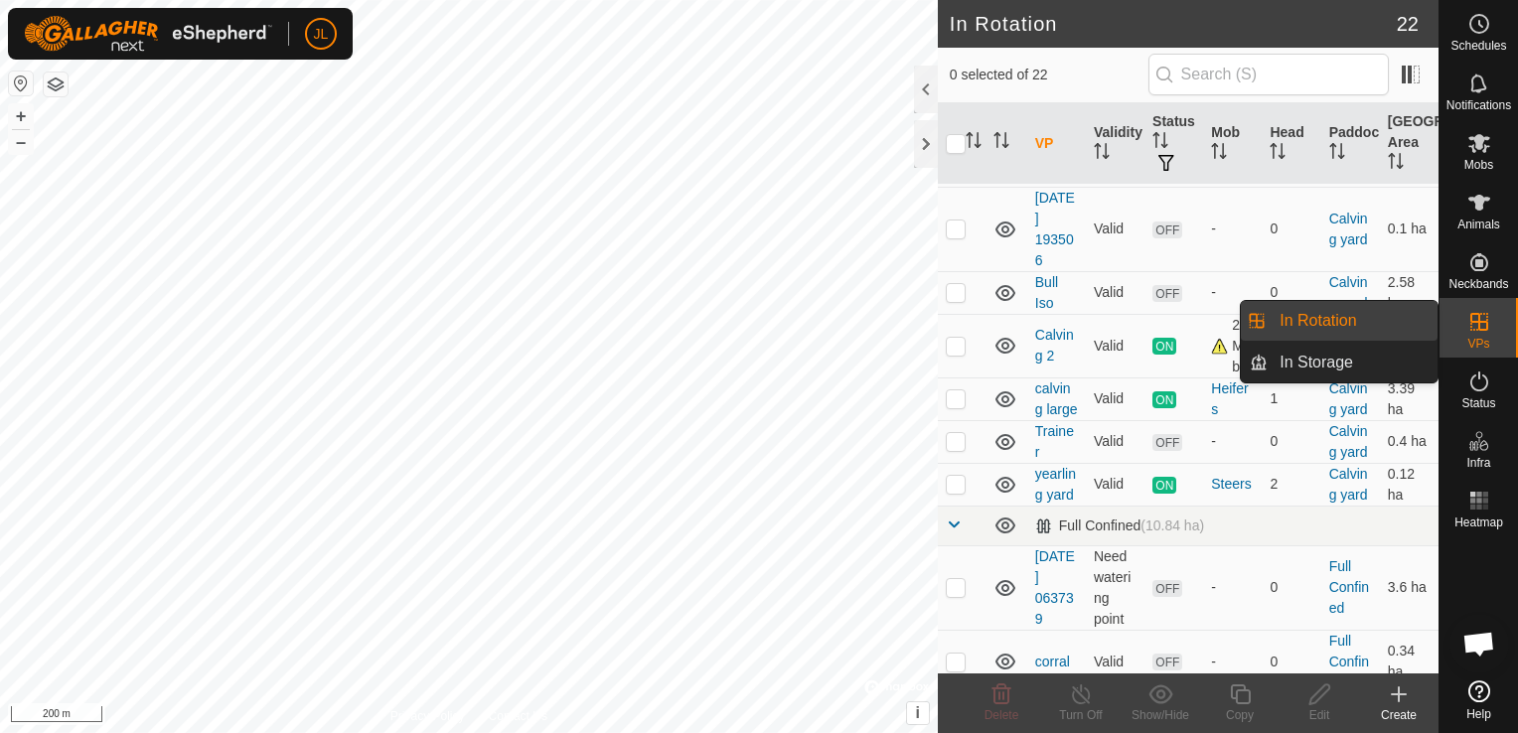
scroll to position [999, 0]
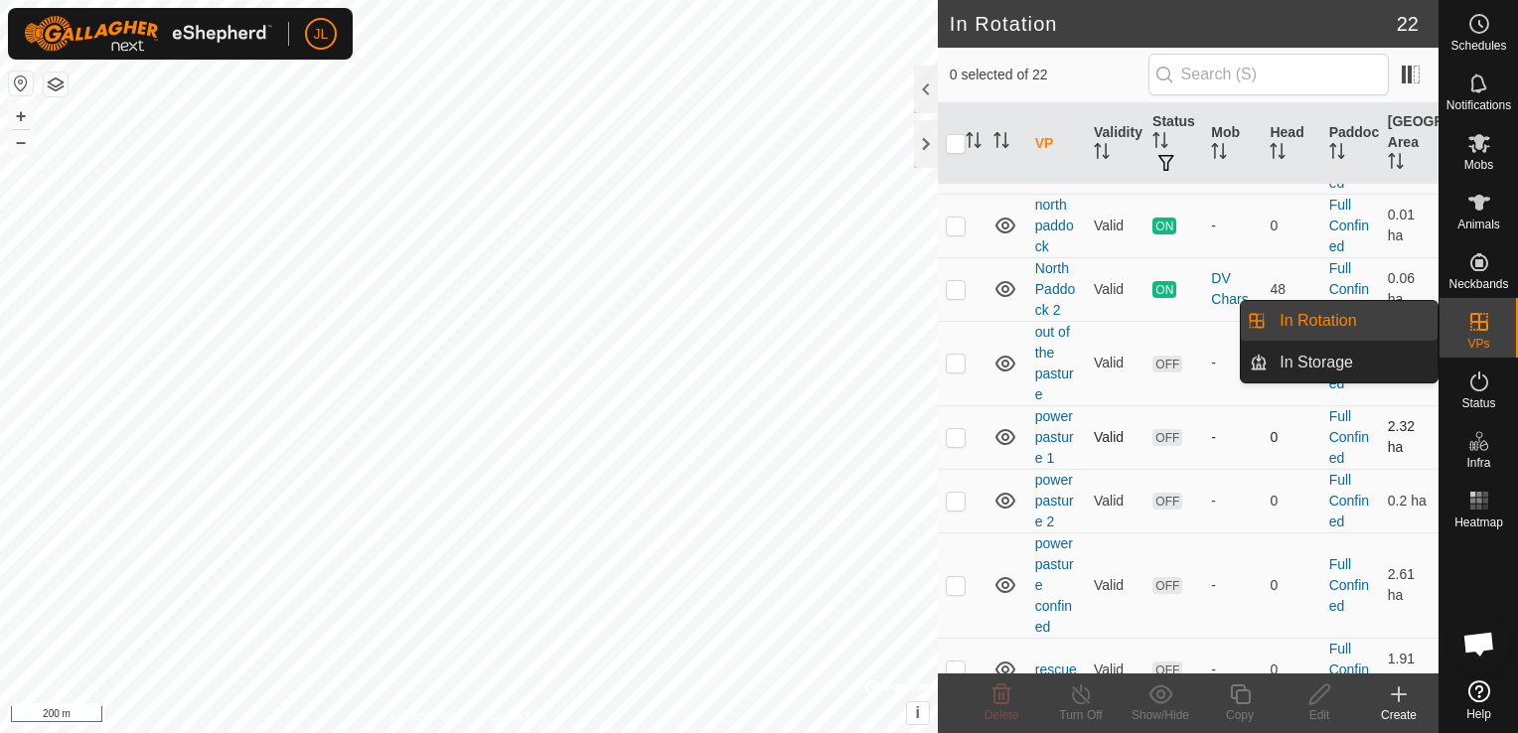
click at [951, 445] on p-checkbox at bounding box center [956, 437] width 20 height 16
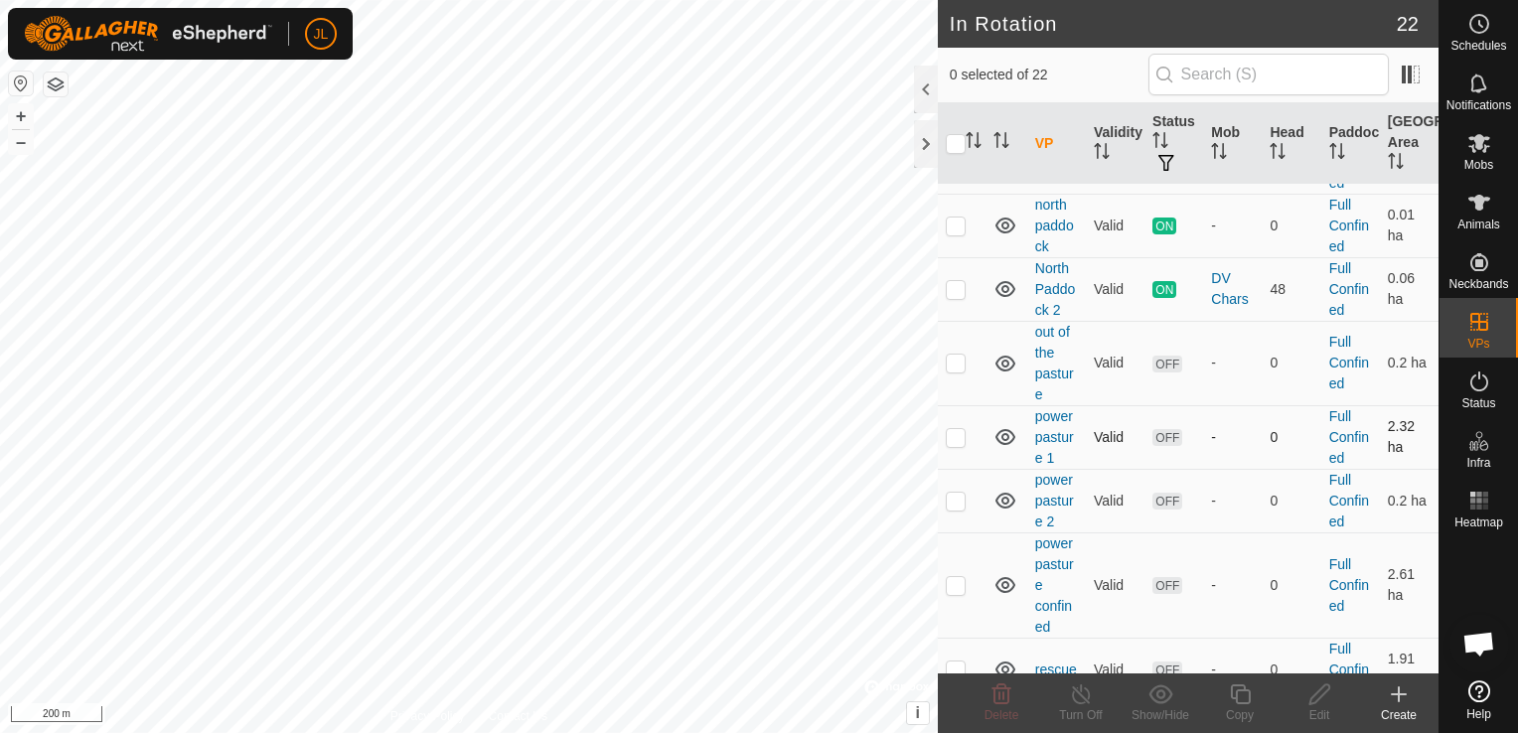
checkbox input "true"
click at [950, 509] on p-checkbox at bounding box center [956, 501] width 20 height 16
checkbox input "true"
click at [958, 445] on p-checkbox at bounding box center [956, 437] width 20 height 16
checkbox input "false"
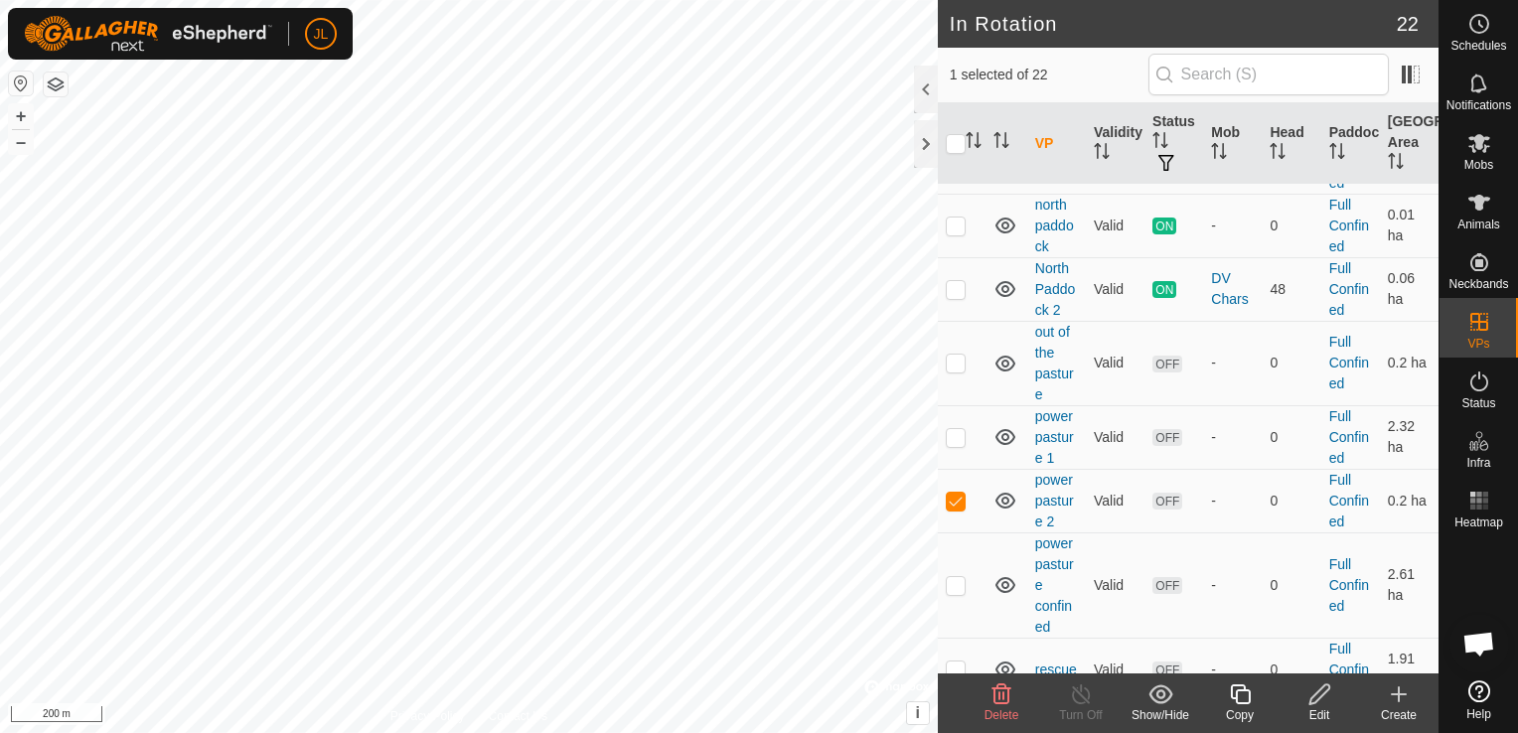
click at [1317, 697] on icon at bounding box center [1319, 694] width 25 height 24
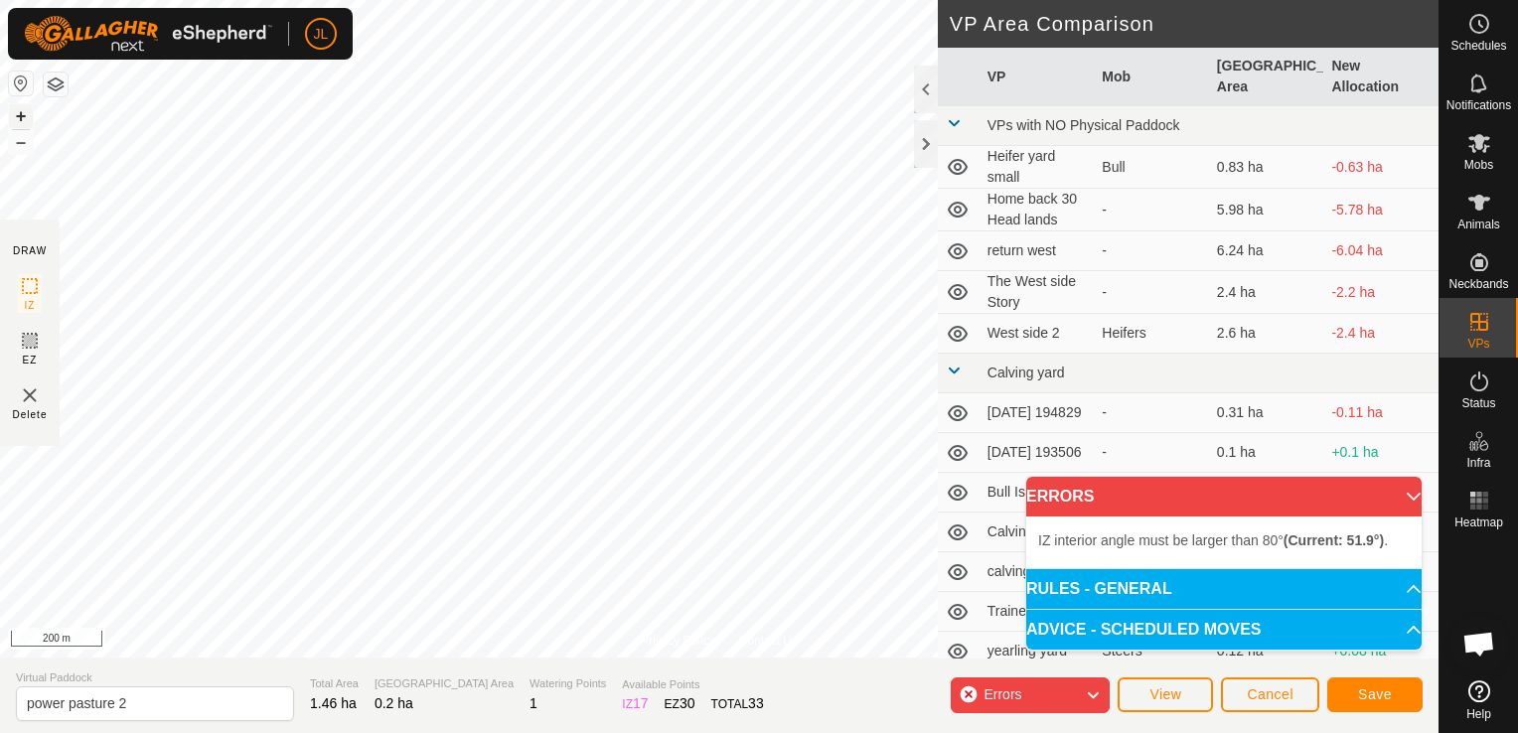
click at [23, 118] on button "+" at bounding box center [21, 116] width 24 height 24
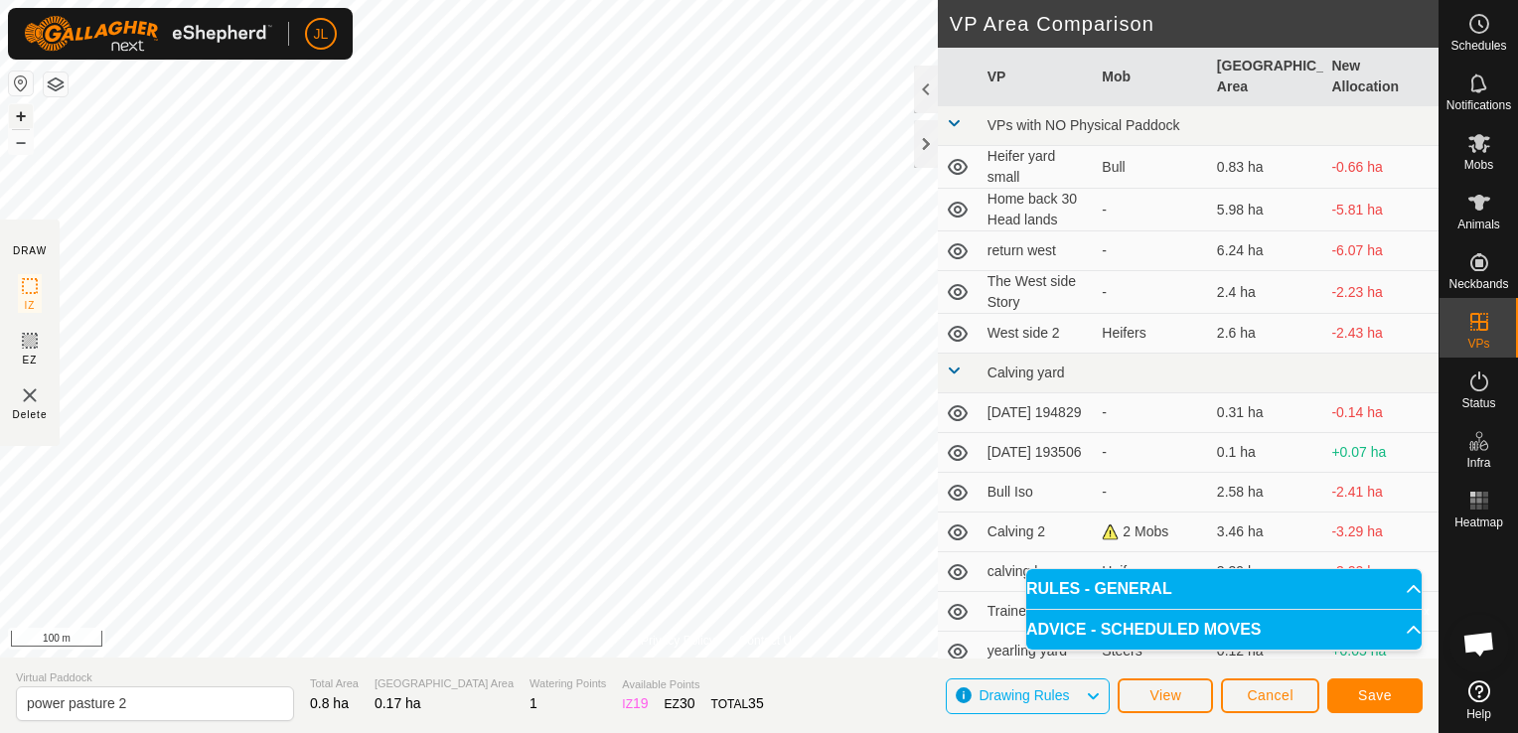
click at [21, 117] on button "+" at bounding box center [21, 116] width 24 height 24
click at [24, 118] on button "+" at bounding box center [21, 116] width 24 height 24
click at [13, 145] on button "–" at bounding box center [21, 142] width 24 height 24
click at [11, 109] on button "+" at bounding box center [21, 116] width 24 height 24
click at [1373, 696] on span "Save" at bounding box center [1375, 695] width 34 height 16
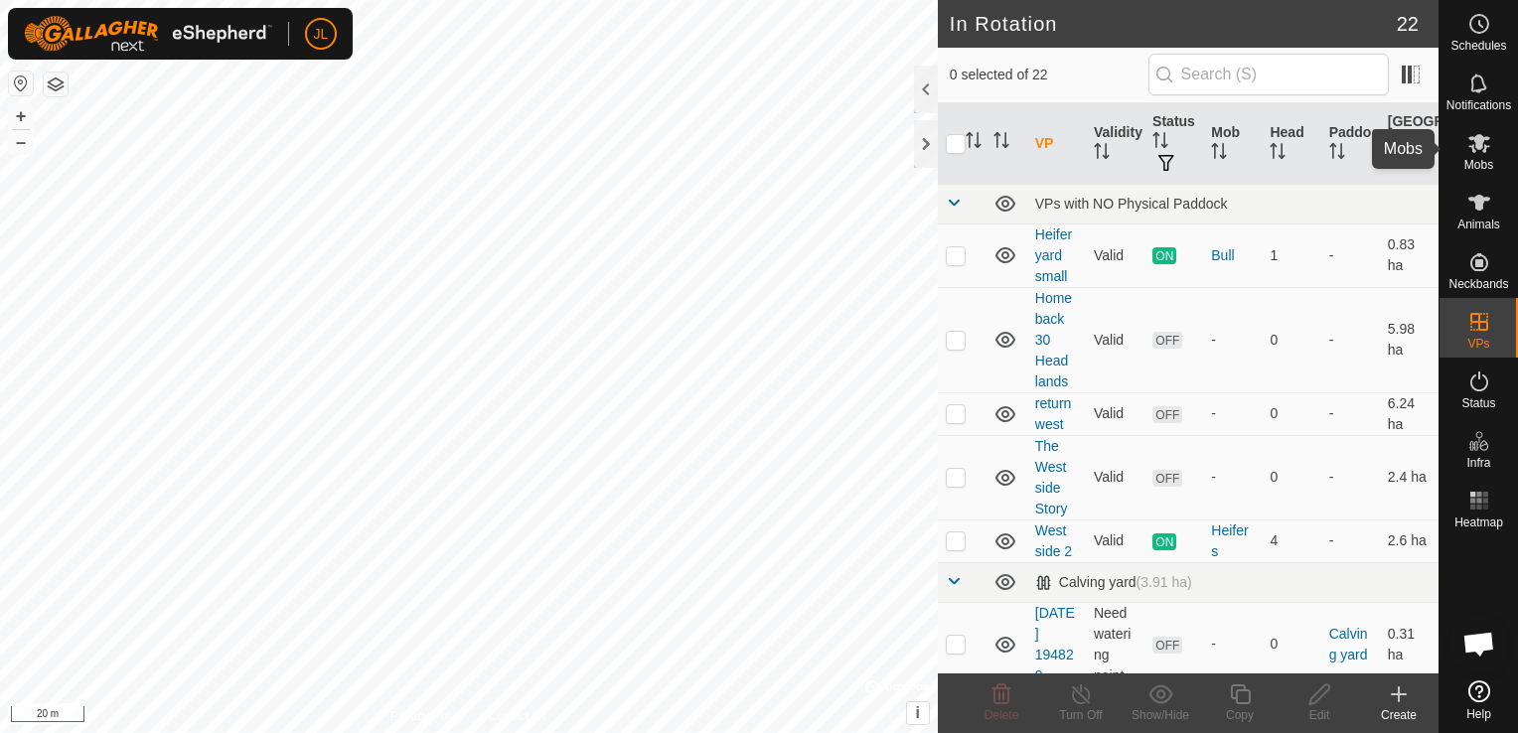
click at [1480, 147] on icon at bounding box center [1479, 143] width 22 height 19
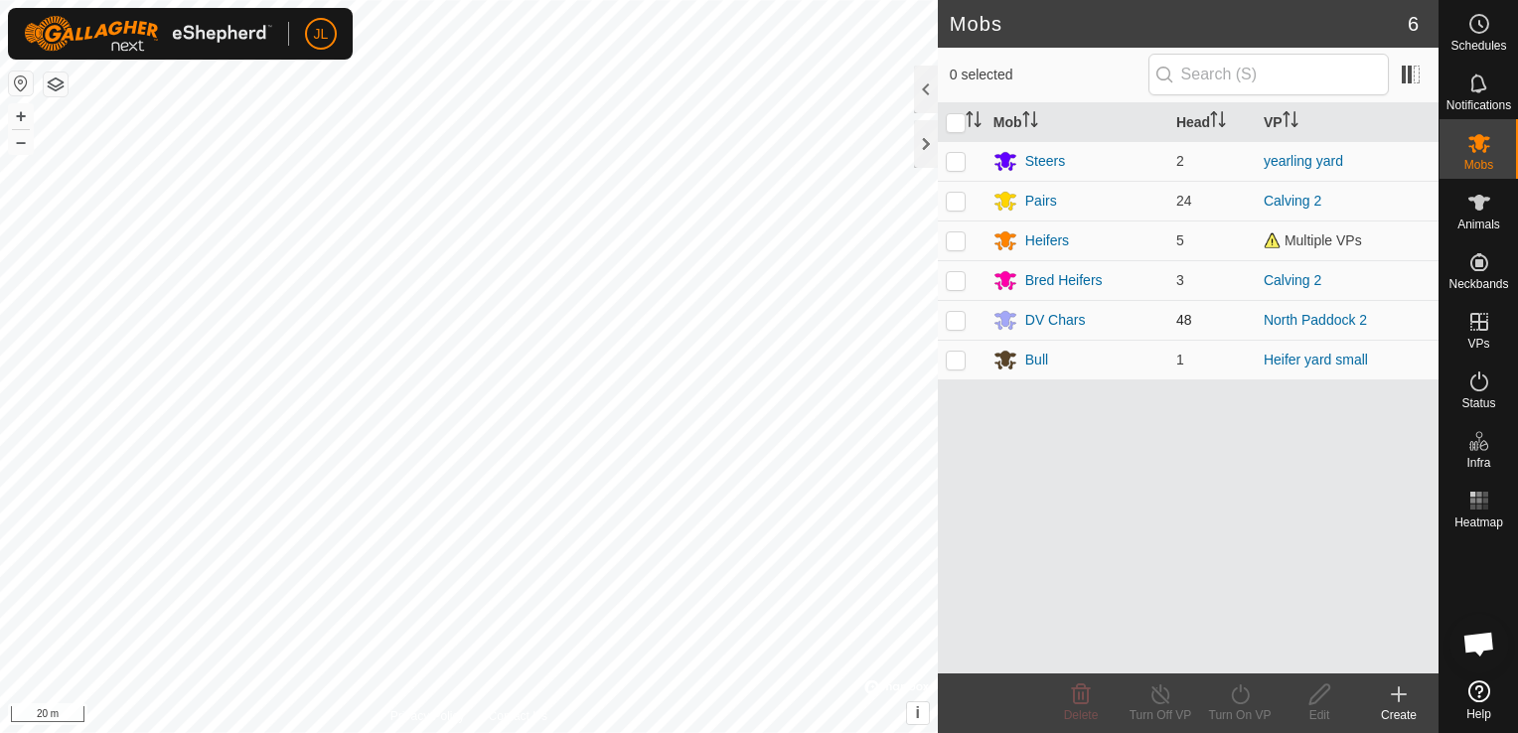
click at [957, 320] on p-checkbox at bounding box center [956, 320] width 20 height 16
checkbox input "true"
click at [1240, 702] on icon at bounding box center [1240, 694] width 18 height 20
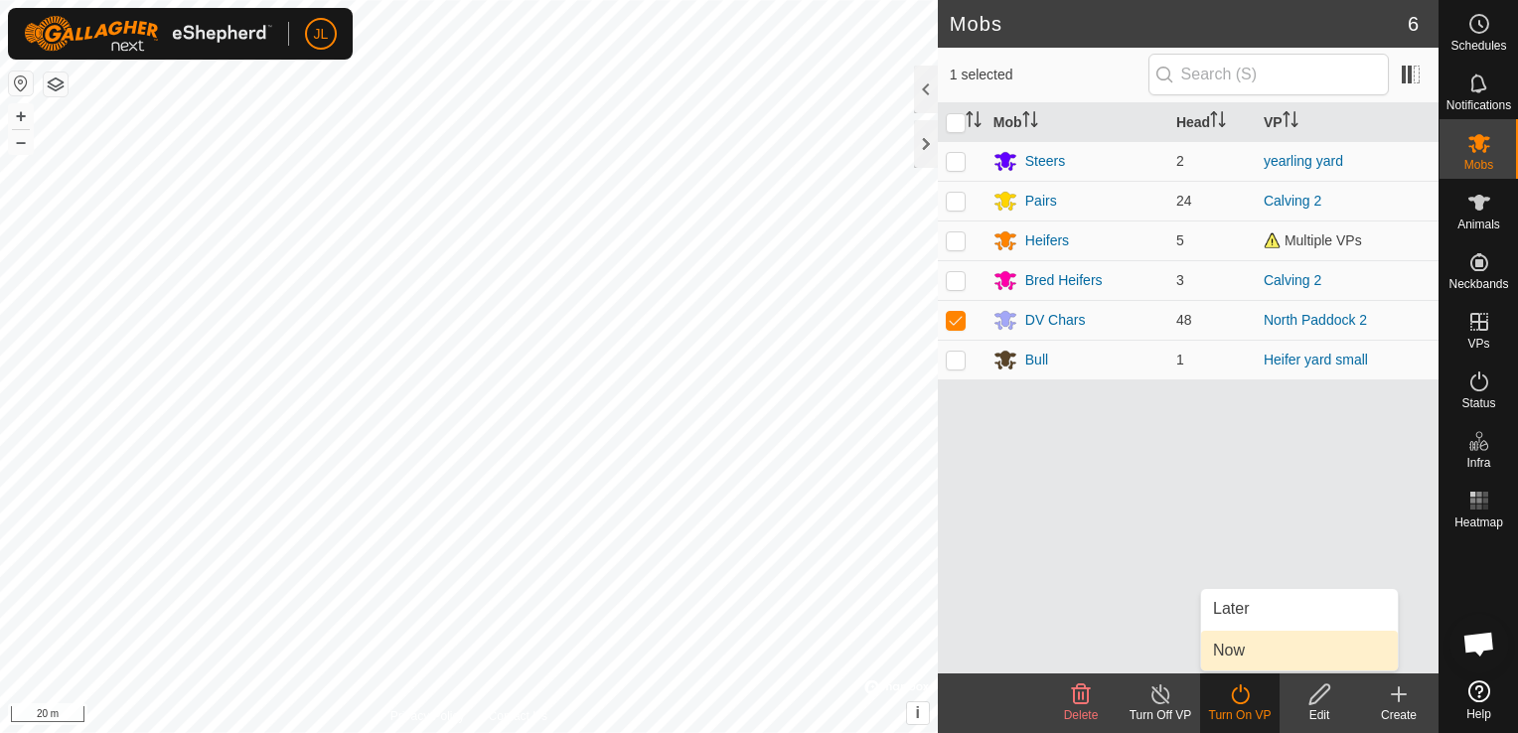
click at [1229, 644] on link "Now" at bounding box center [1299, 651] width 197 height 40
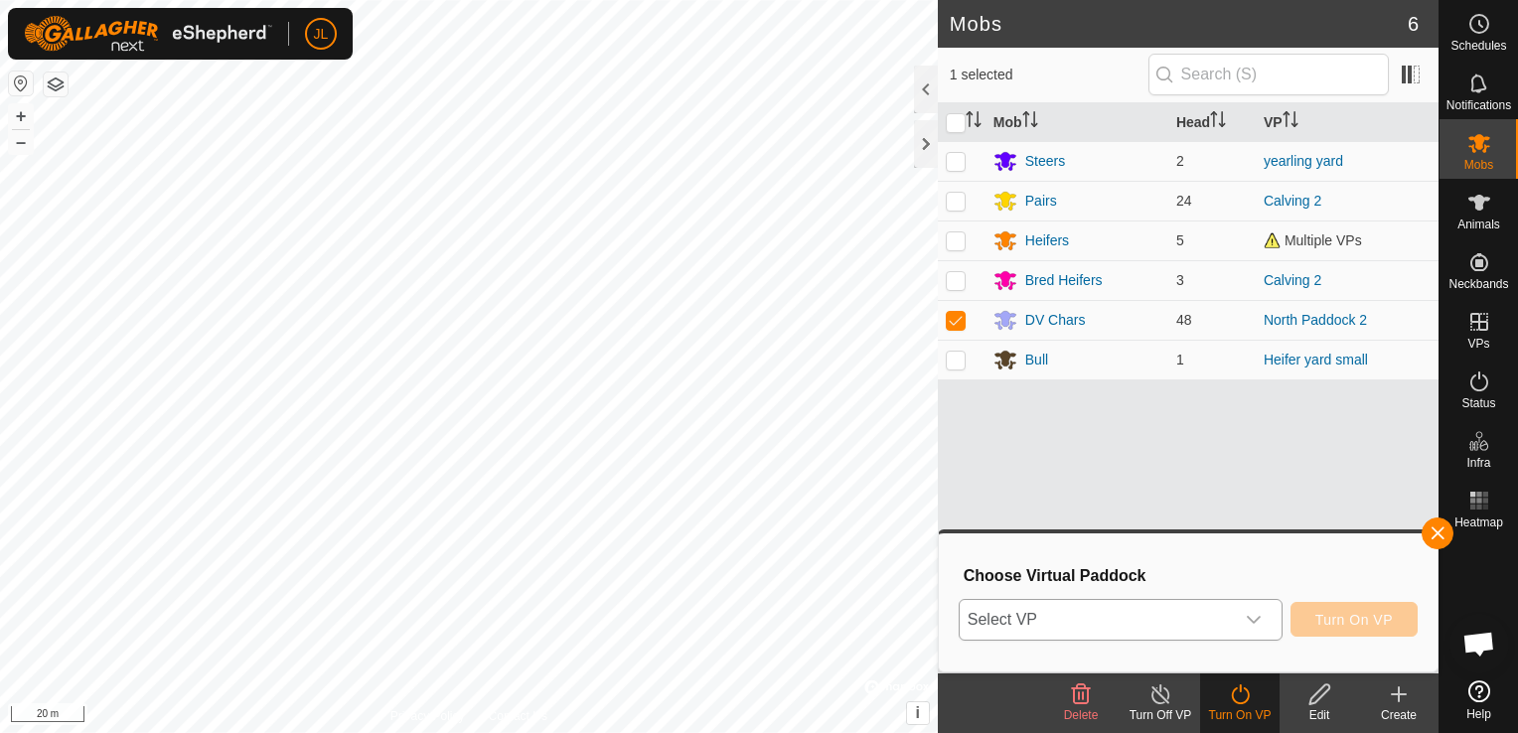
click at [1255, 616] on icon "dropdown trigger" at bounding box center [1254, 620] width 16 height 16
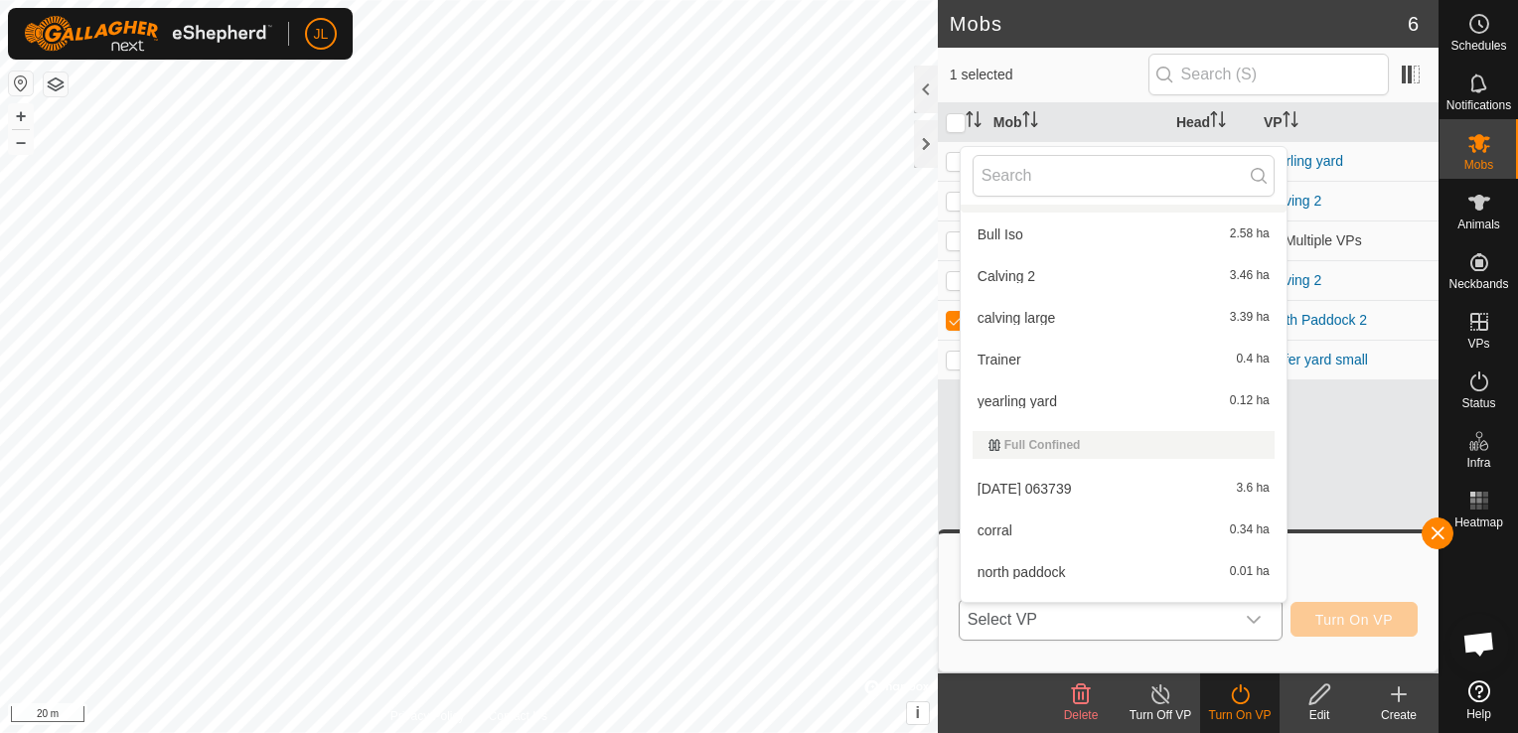
scroll to position [656, 0]
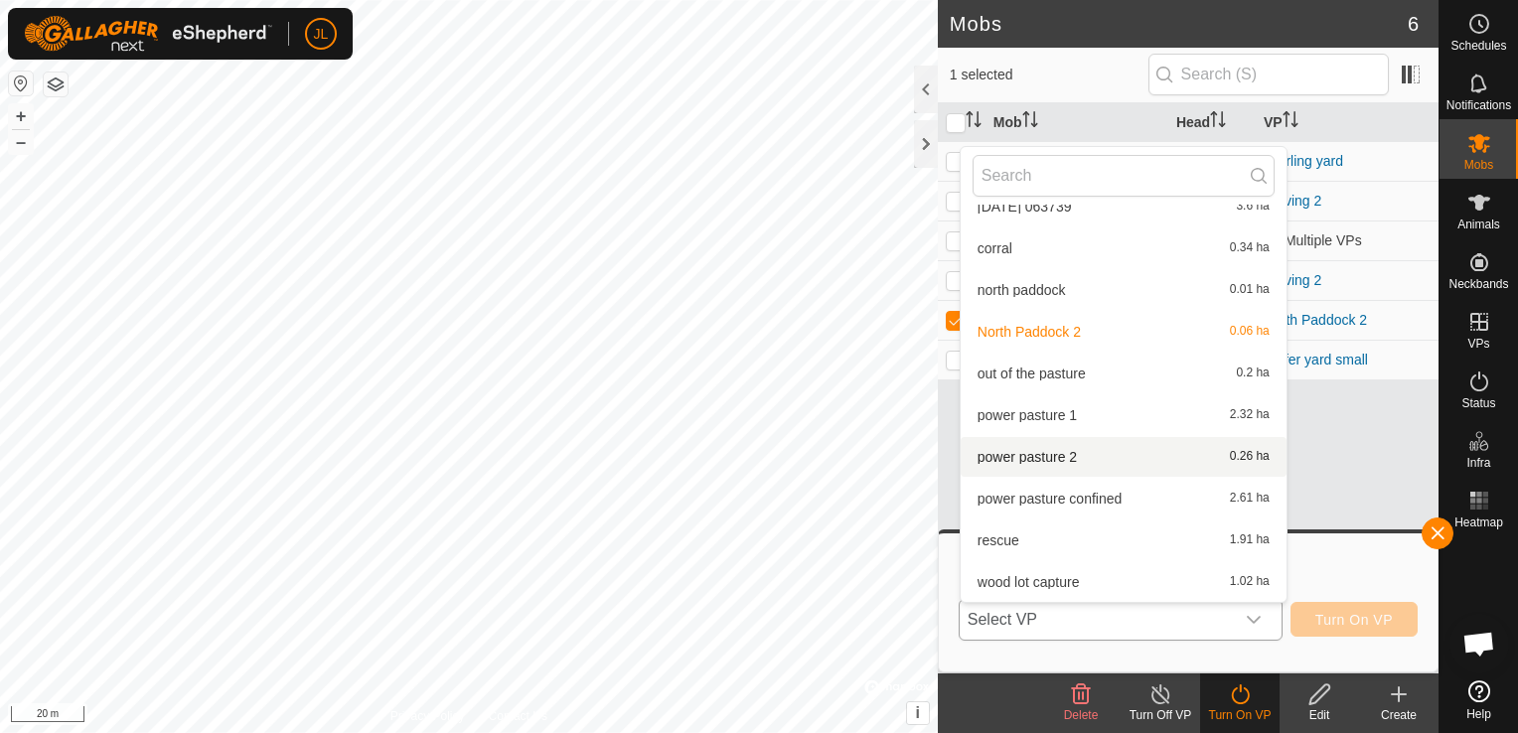
click at [1046, 451] on li "power pasture 2 0.26 ha" at bounding box center [1123, 457] width 326 height 40
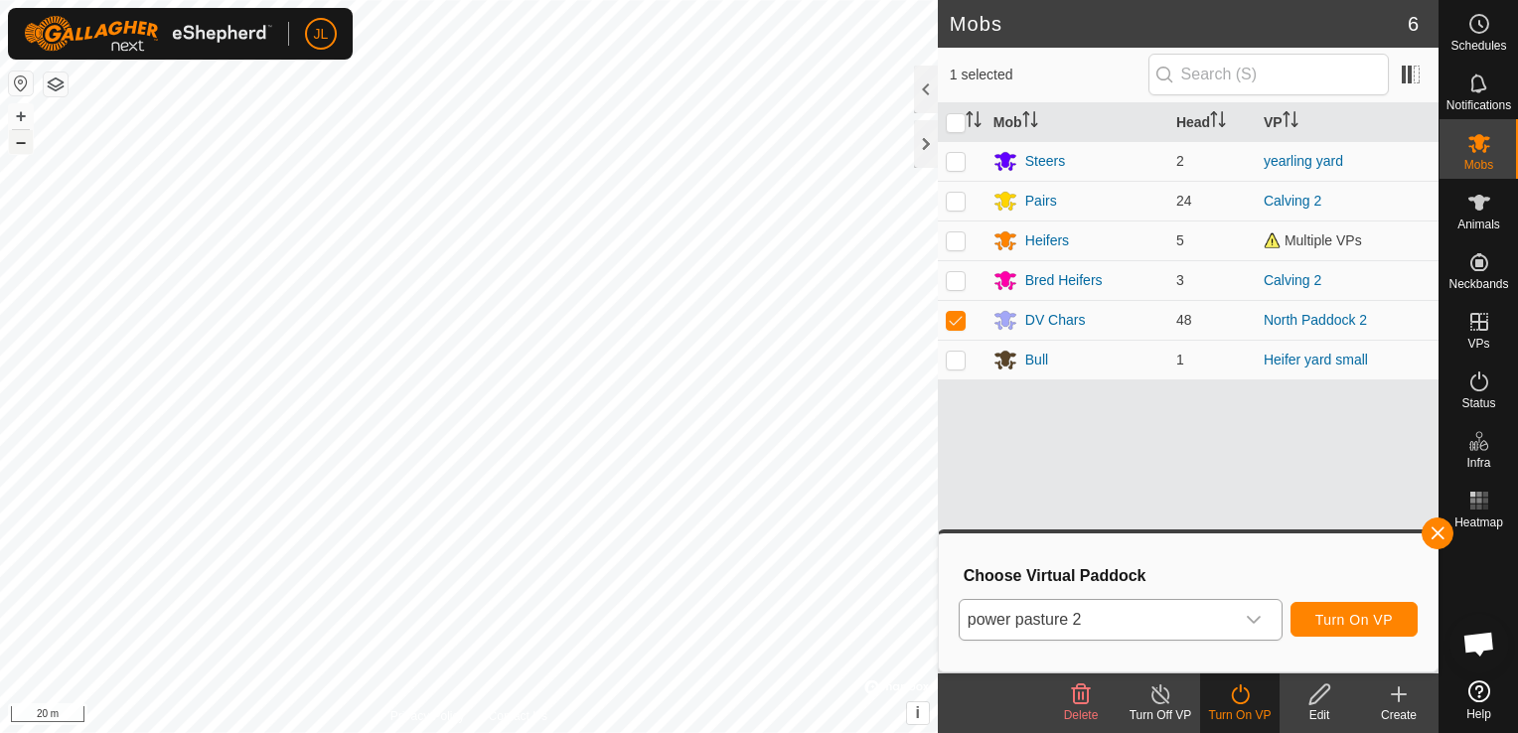
click at [16, 144] on button "–" at bounding box center [21, 142] width 24 height 24
click at [1360, 622] on span "Turn On VP" at bounding box center [1353, 620] width 77 height 16
